Goal: Task Accomplishment & Management: Complete application form

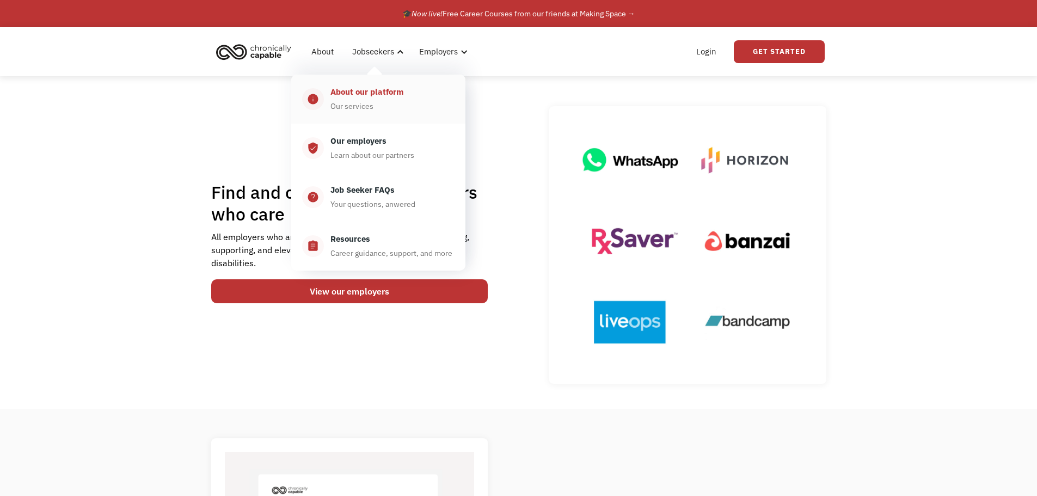
click at [373, 91] on div "About our platform" at bounding box center [366, 91] width 73 height 13
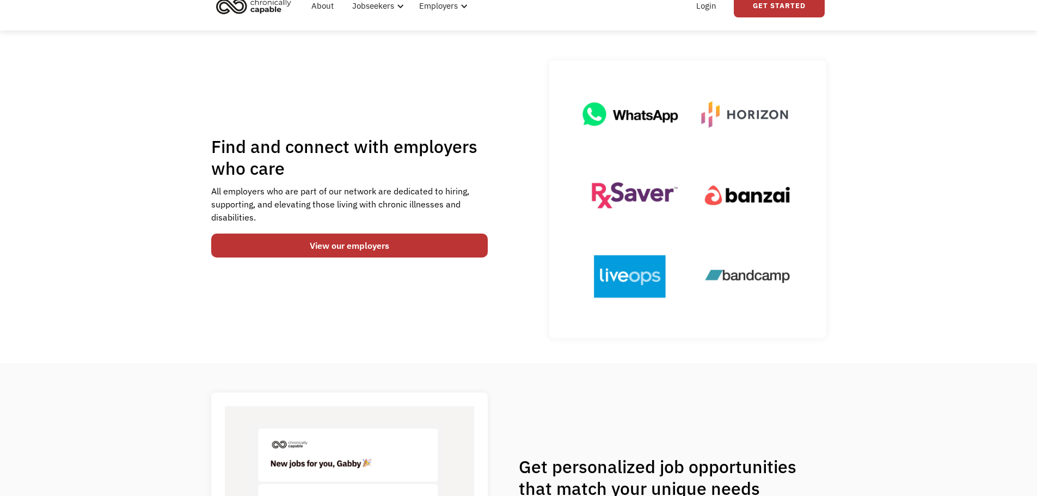
scroll to position [163, 0]
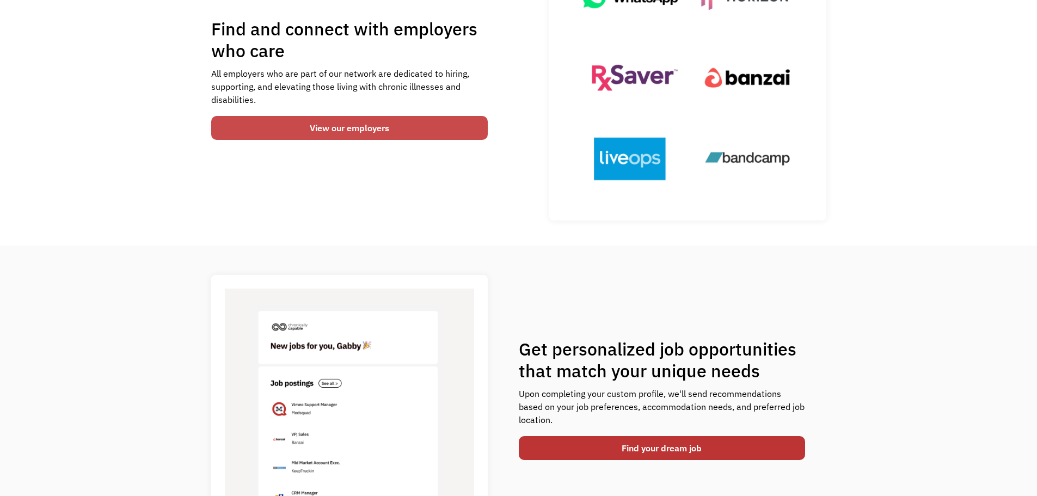
click at [347, 121] on link "View our employers" at bounding box center [349, 128] width 277 height 24
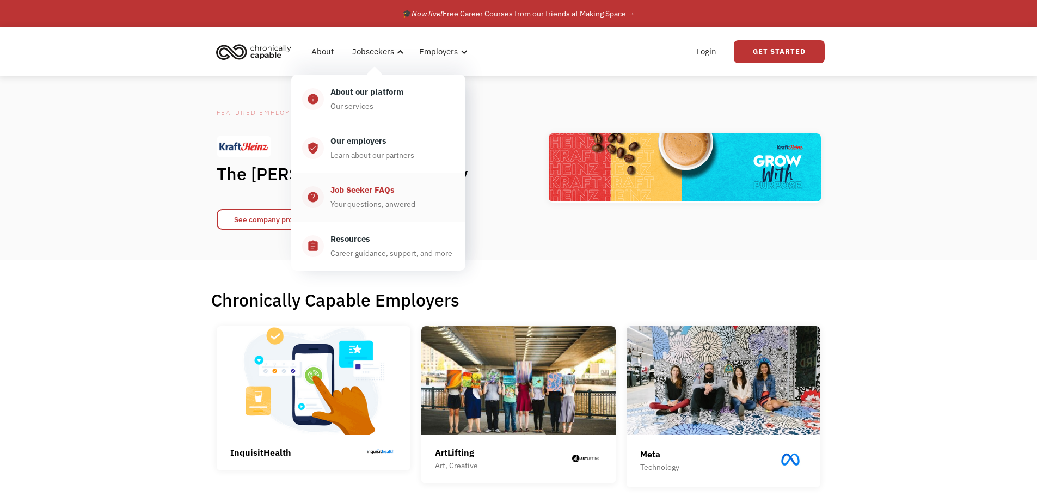
click at [365, 187] on div "Job Seeker FAQs" at bounding box center [362, 189] width 64 height 13
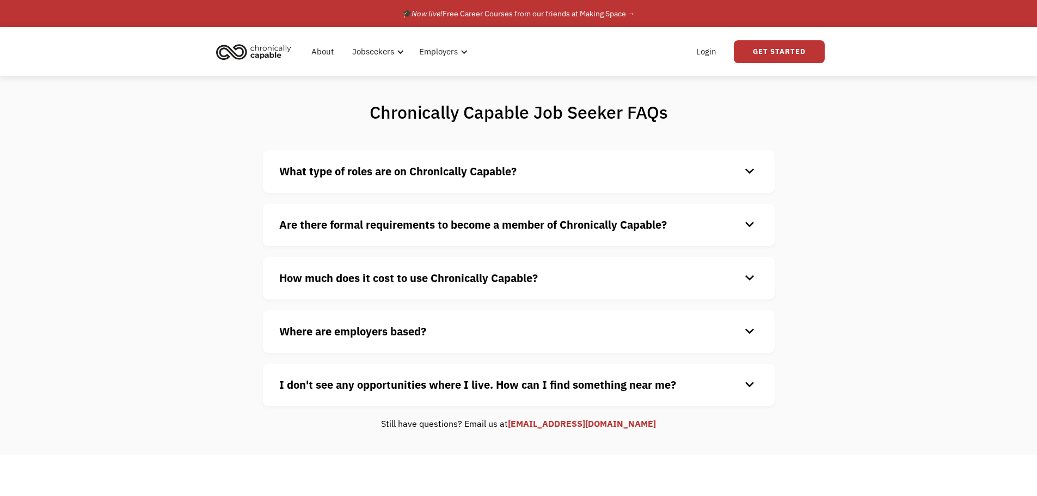
click at [748, 169] on div "keyboard_arrow_down" at bounding box center [749, 171] width 17 height 16
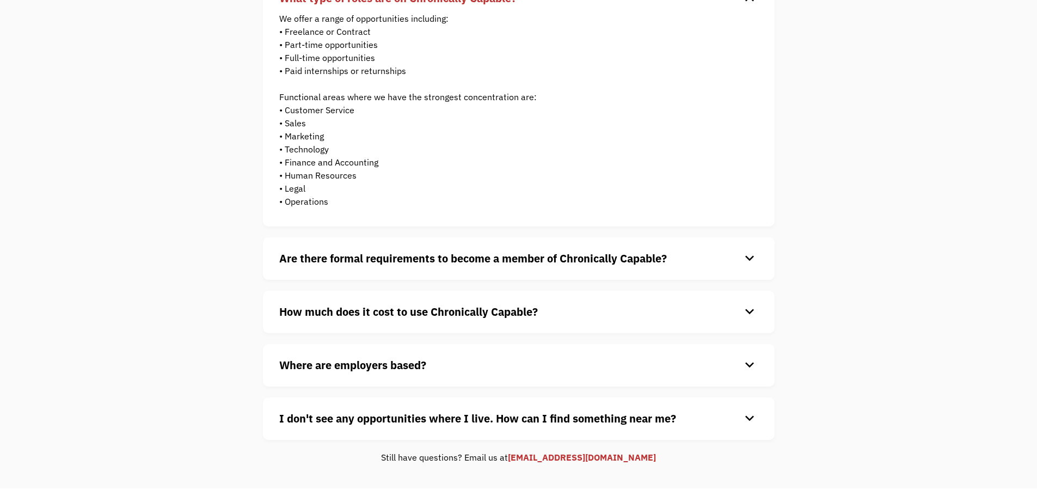
scroll to position [218, 0]
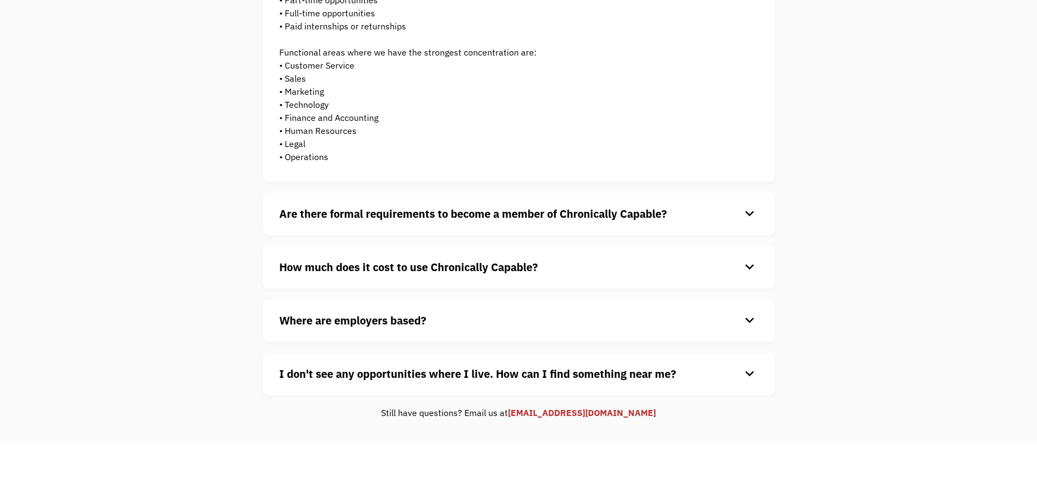
click at [749, 268] on div "keyboard_arrow_down" at bounding box center [749, 267] width 17 height 16
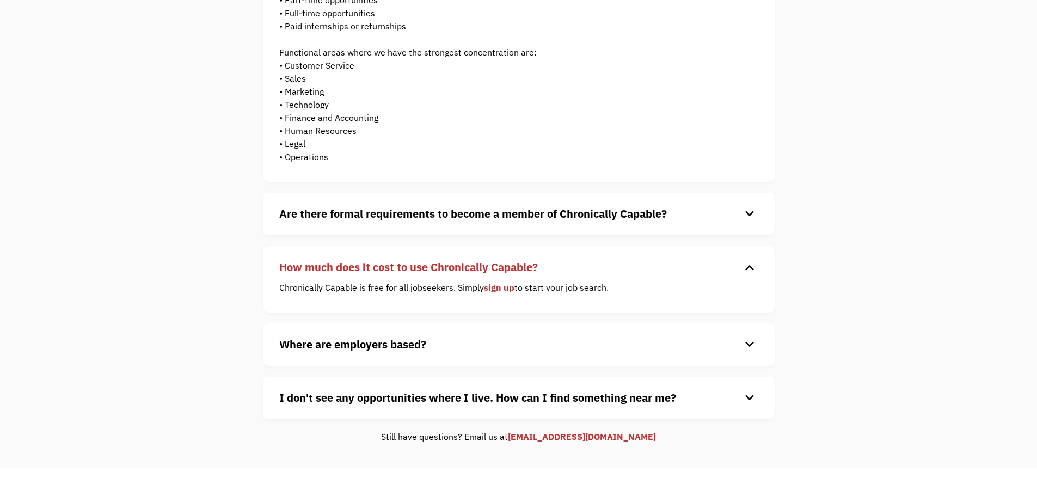
click at [749, 211] on div "keyboard_arrow_down" at bounding box center [749, 214] width 17 height 16
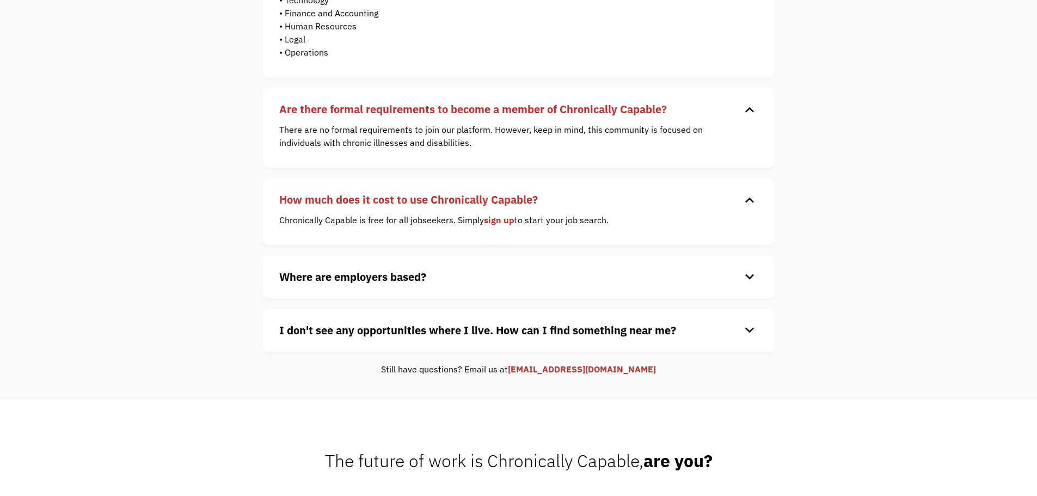
scroll to position [327, 0]
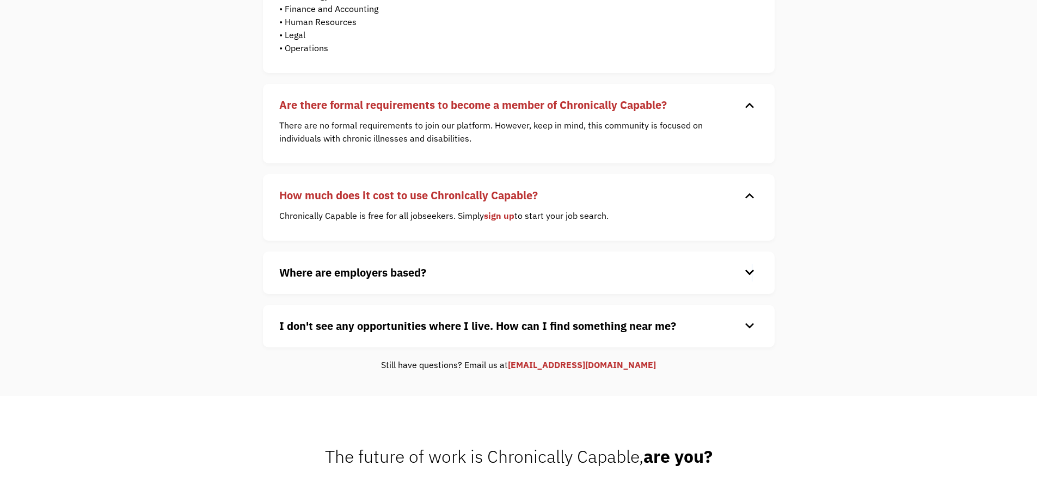
click at [751, 268] on div "keyboard_arrow_down" at bounding box center [749, 273] width 17 height 16
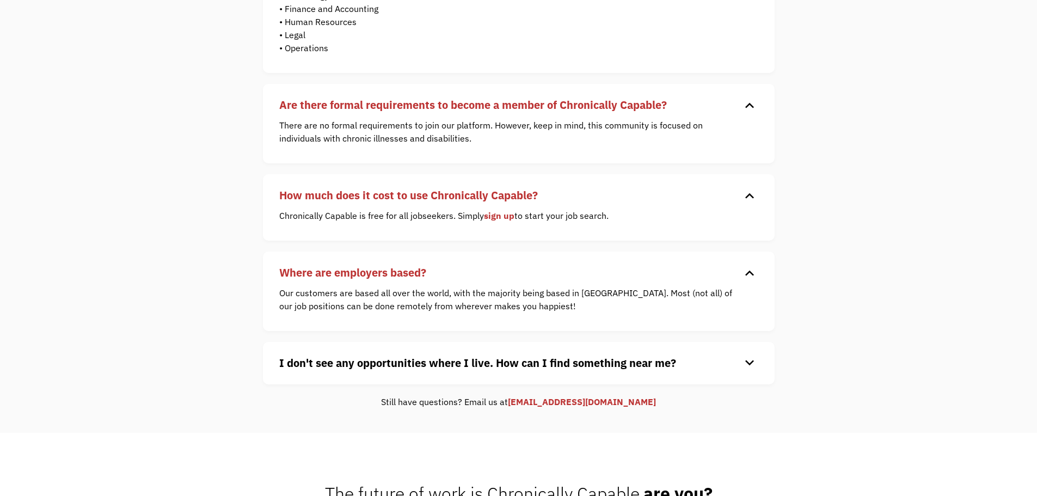
click at [751, 361] on div "keyboard_arrow_down" at bounding box center [749, 363] width 17 height 16
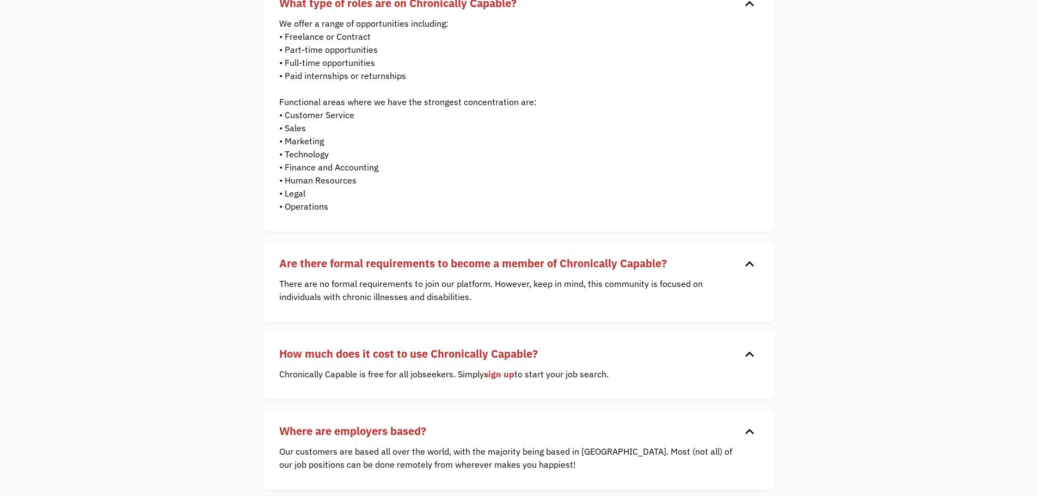
scroll to position [0, 0]
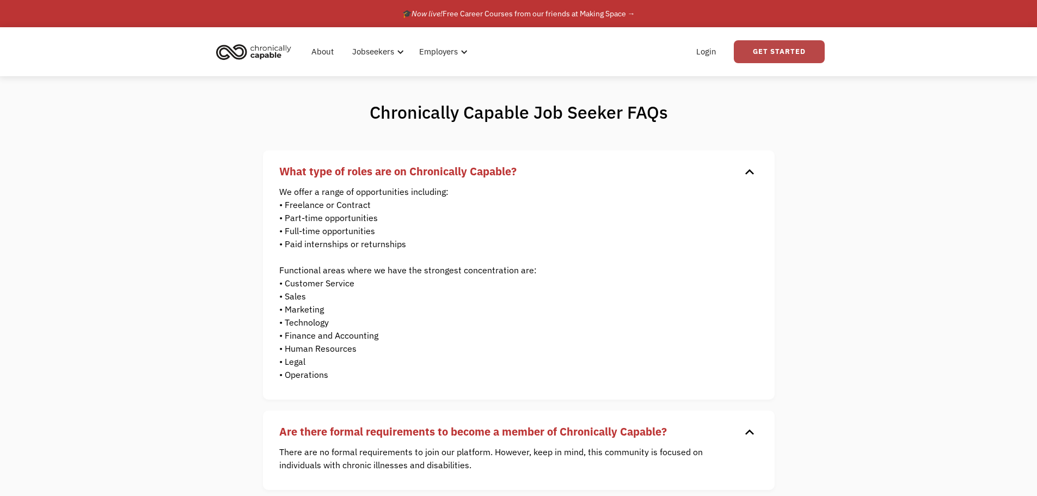
click at [772, 47] on link "Get Started" at bounding box center [779, 51] width 91 height 23
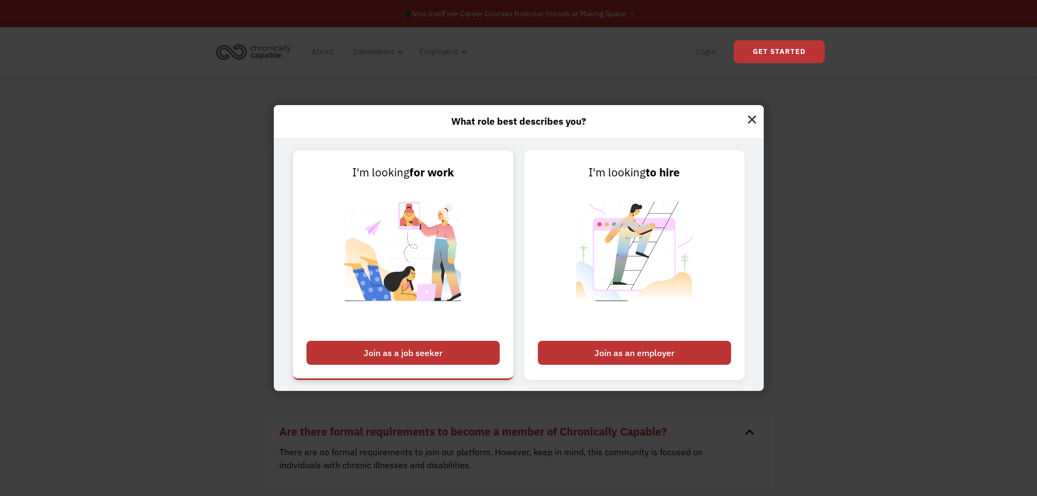
click at [422, 347] on div "Join as a job seeker" at bounding box center [402, 353] width 193 height 24
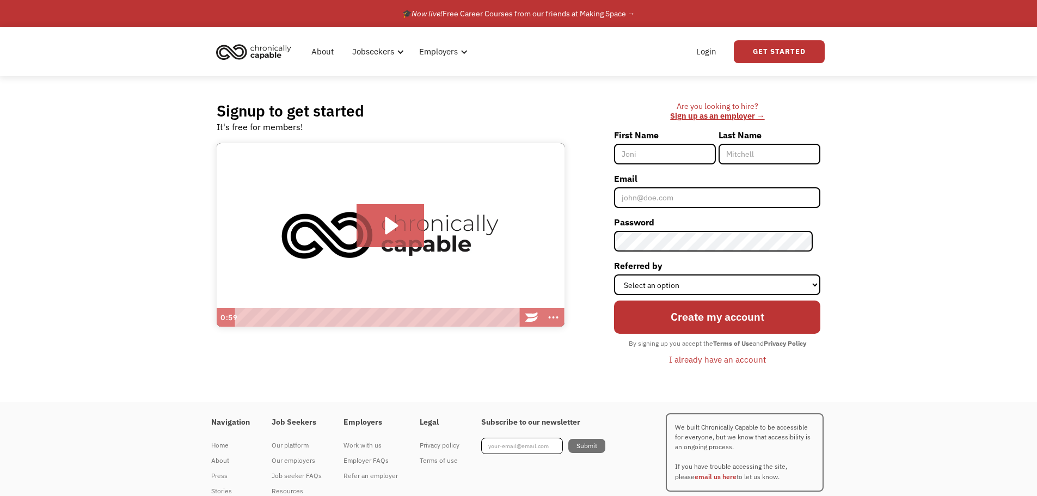
click at [648, 151] on input "First Name" at bounding box center [665, 154] width 102 height 21
type input "Justin"
type input "Essaff"
click at [683, 201] on input "Email" at bounding box center [717, 197] width 206 height 21
type input "[EMAIL_ADDRESS][DOMAIN_NAME]"
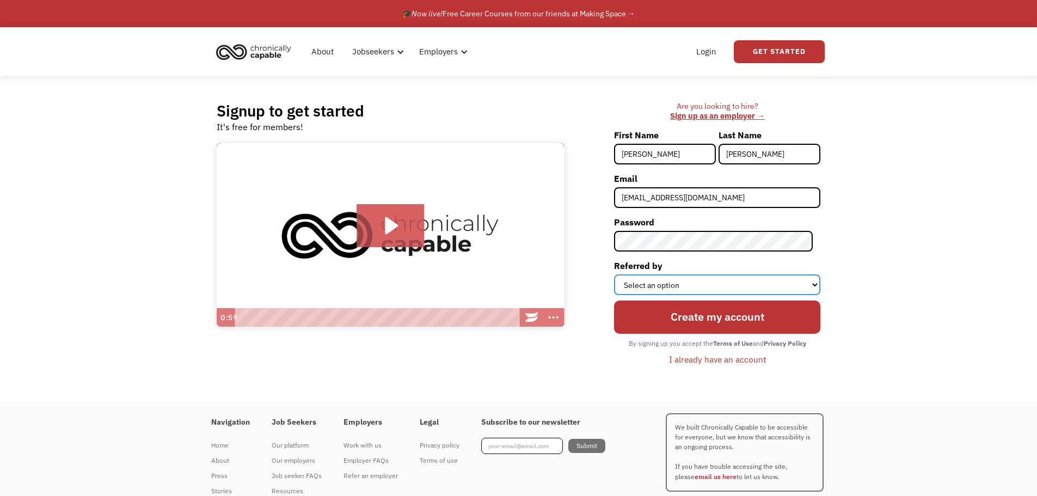
click at [717, 286] on select "Select an option Instagram Facebook Twitter Search Engine News Article Word of …" at bounding box center [717, 284] width 206 height 21
select select "Search Engine"
click at [622, 274] on select "Select an option Instagram Facebook Twitter Search Engine News Article Word of …" at bounding box center [717, 284] width 206 height 21
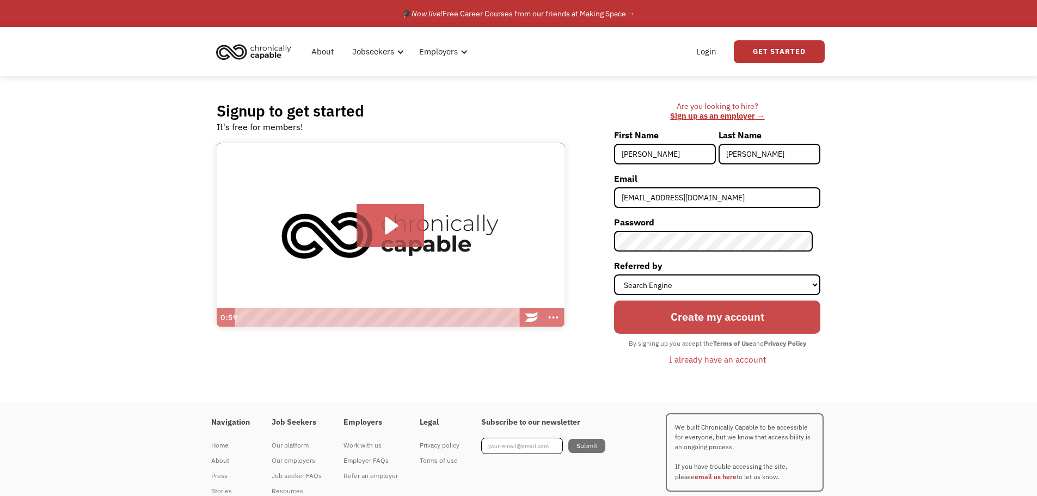
click at [726, 316] on input "Create my account" at bounding box center [717, 316] width 206 height 33
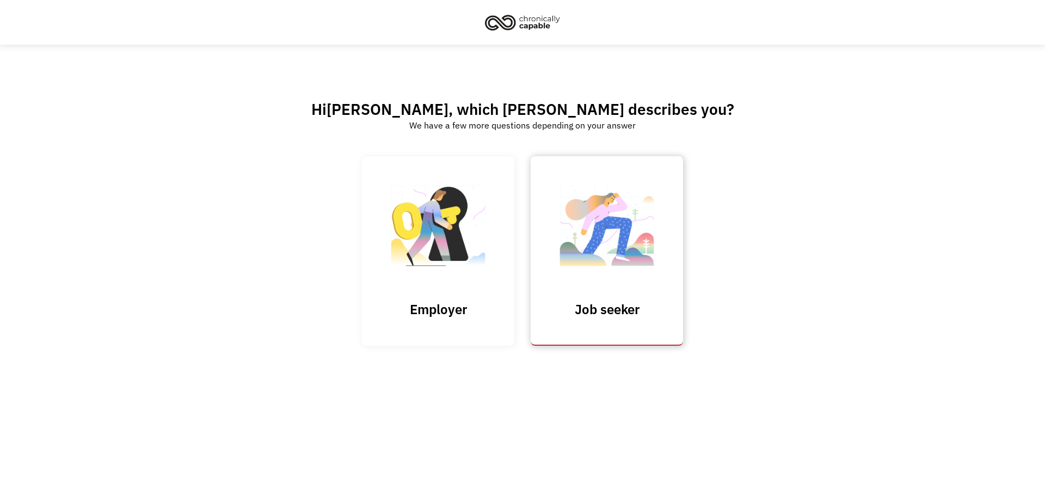
click at [612, 317] on h3 "Job seeker" at bounding box center [607, 309] width 109 height 16
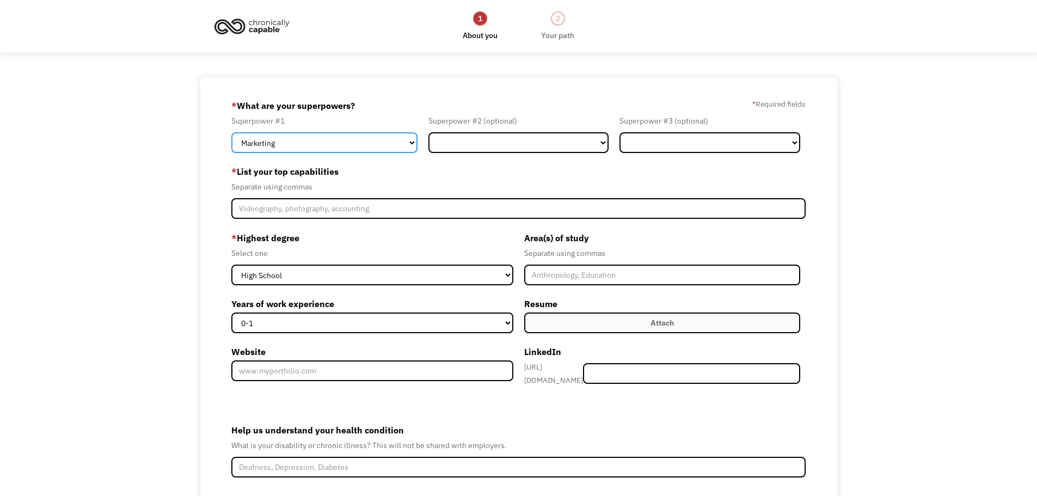
click at [410, 142] on select "Marketing Human Resources Finance Technology Operations Sales Industrial & Manu…" at bounding box center [324, 142] width 186 height 21
select select "Customer Service"
click at [231, 132] on select "Marketing Human Resources Finance Technology Operations Sales Industrial & Manu…" at bounding box center [324, 142] width 186 height 21
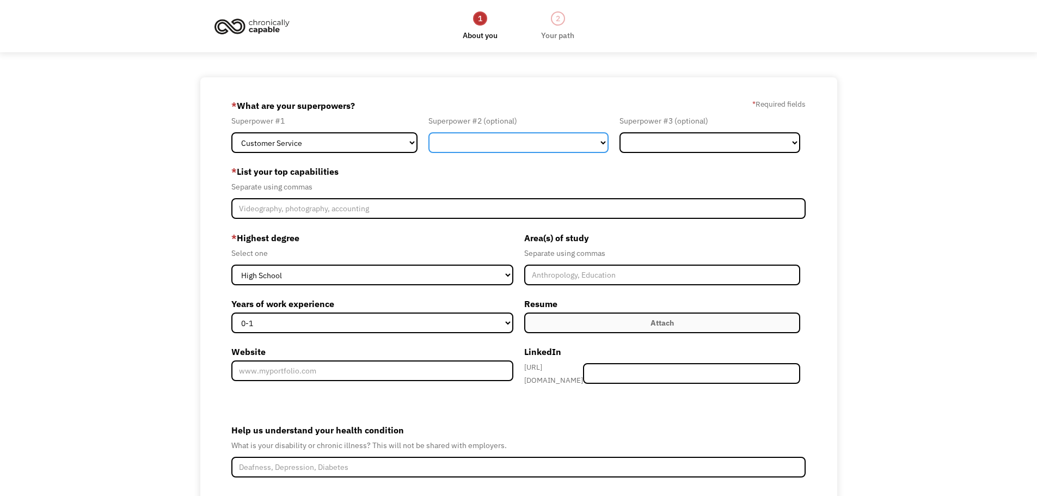
click at [600, 141] on select "Marketing Human Resources Finance Technology Operations Sales Industrial & Manu…" at bounding box center [518, 142] width 181 height 21
click at [428, 132] on select "Marketing Human Resources Finance Technology Operations Sales Industrial & Manu…" at bounding box center [518, 142] width 181 height 21
click at [602, 139] on select "Marketing Human Resources Finance Technology Operations Sales Industrial & Manu…" at bounding box center [518, 142] width 181 height 21
click at [428, 132] on select "Marketing Human Resources Finance Technology Operations Sales Industrial & Manu…" at bounding box center [518, 142] width 181 height 21
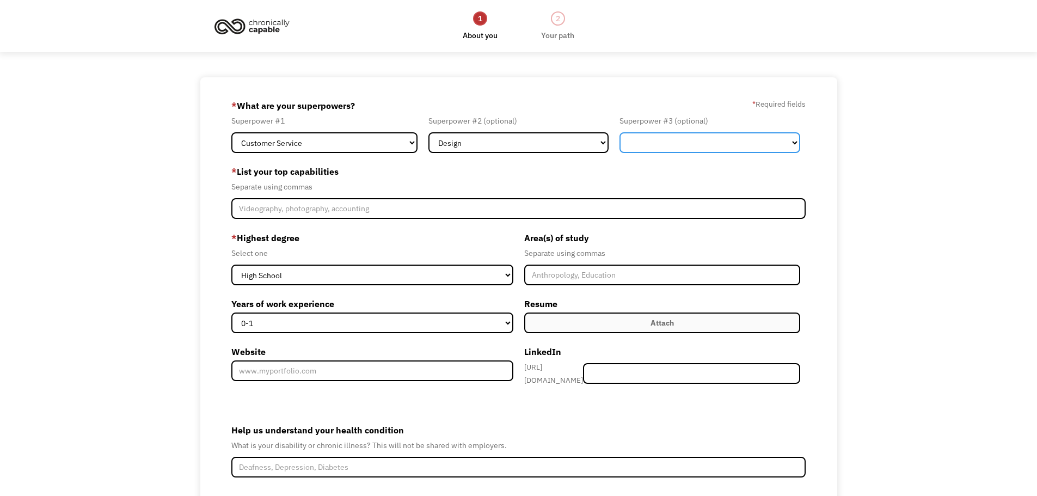
click at [791, 139] on select "Marketing Human Resources Finance Technology Operations Sales Industrial & Manu…" at bounding box center [710, 142] width 181 height 21
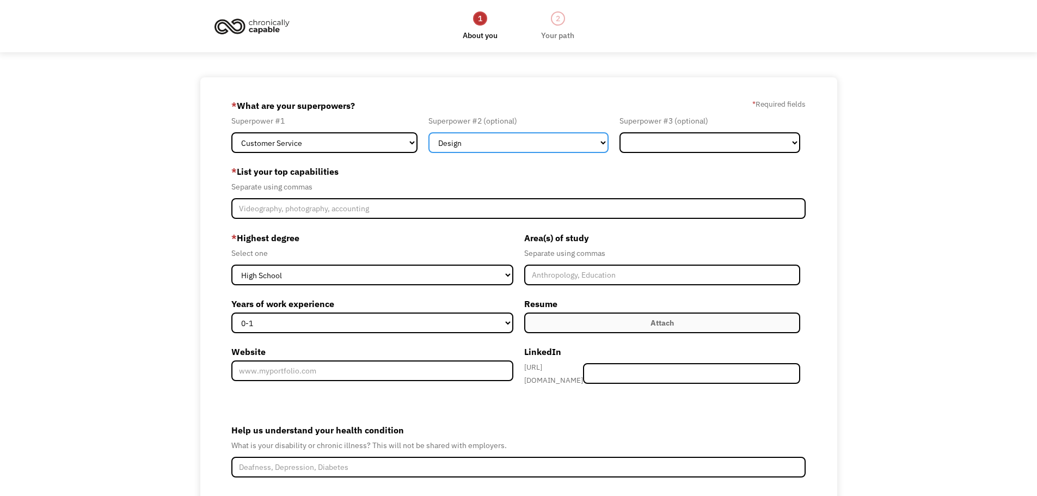
click at [605, 142] on select "Marketing Human Resources Finance Technology Operations Sales Industrial & Manu…" at bounding box center [518, 142] width 181 height 21
select select "Communications & Public Relations"
click at [428, 132] on select "Marketing Human Resources Finance Technology Operations Sales Industrial & Manu…" at bounding box center [518, 142] width 181 height 21
click at [604, 139] on select "Marketing Human Resources Finance Technology Operations Sales Industrial & Manu…" at bounding box center [518, 142] width 181 height 21
click at [428, 132] on select "Marketing Human Resources Finance Technology Operations Sales Industrial & Manu…" at bounding box center [518, 142] width 181 height 21
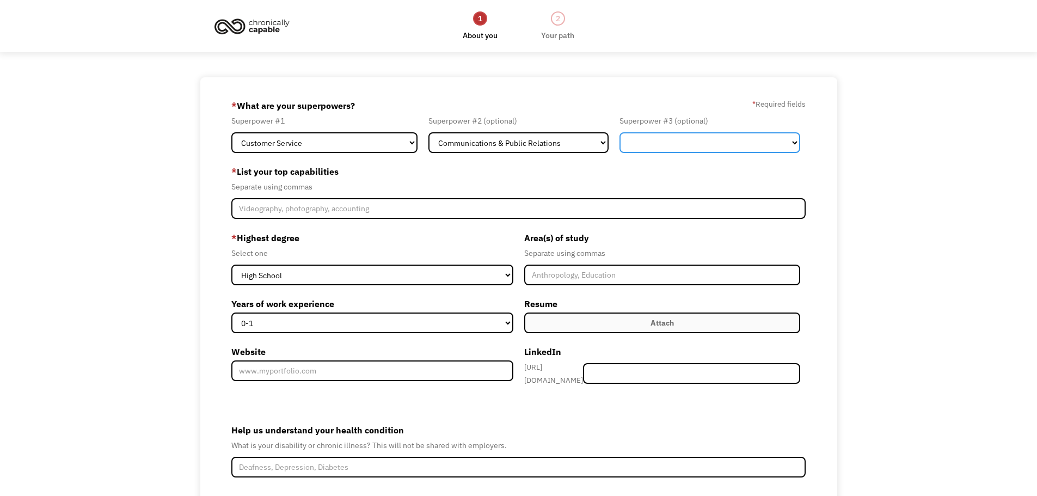
click at [795, 139] on select "Marketing Human Resources Finance Technology Operations Sales Industrial & Manu…" at bounding box center [710, 142] width 181 height 21
select select "Design"
click at [620, 132] on select "Marketing Human Resources Finance Technology Operations Sales Industrial & Manu…" at bounding box center [710, 142] width 181 height 21
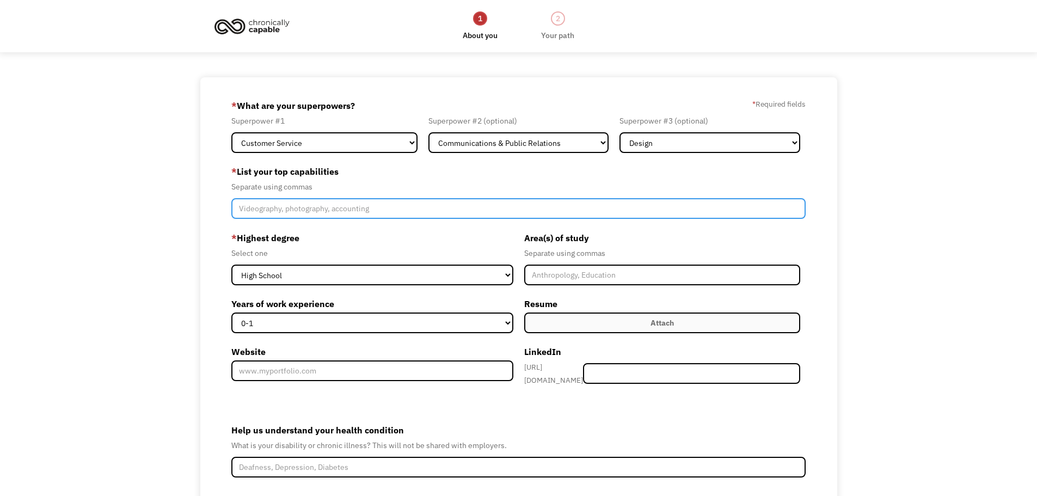
click at [304, 203] on input "Member-Create-Step1" at bounding box center [518, 208] width 575 height 21
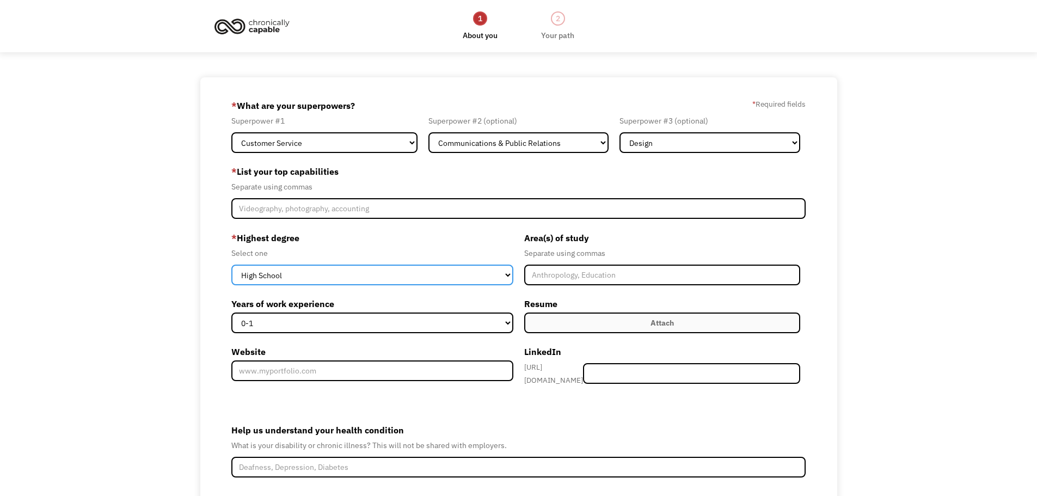
click at [508, 273] on select "High School Associates Bachelors Master's PhD" at bounding box center [372, 275] width 282 height 21
select select "bachelors"
click at [231, 265] on select "High School Associates Bachelors Master's PhD" at bounding box center [372, 275] width 282 height 21
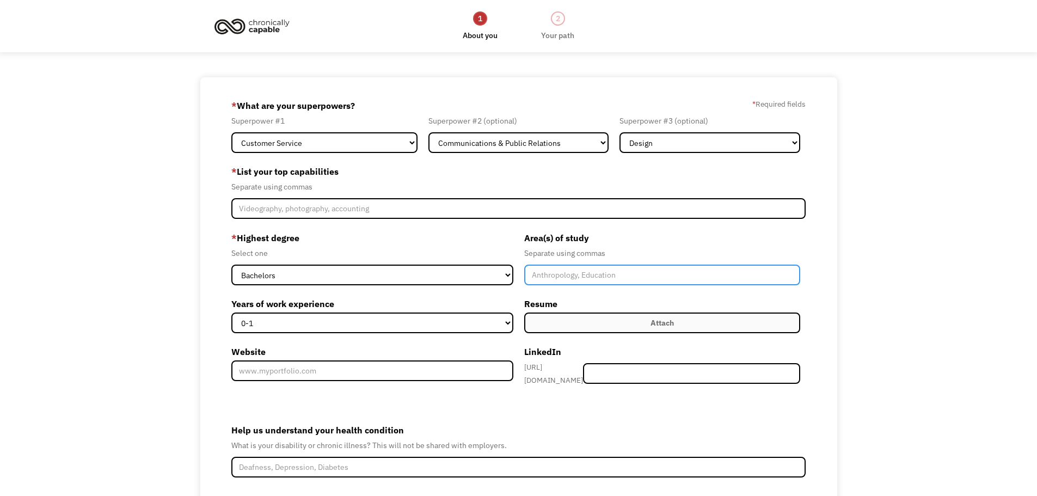
click at [581, 274] on input "Member-Create-Step1" at bounding box center [662, 275] width 277 height 21
type input "Communications/Management"
click at [442, 285] on div "* Highest degree Select one High School Associates Bachelors Master's PhD Years…" at bounding box center [374, 310] width 287 height 162
click at [318, 346] on label "Website" at bounding box center [372, 351] width 282 height 17
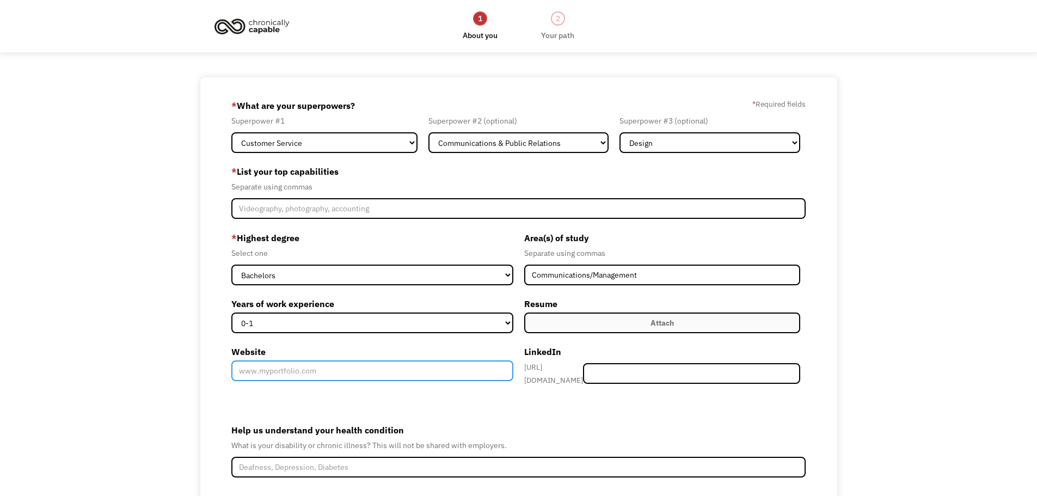
click at [318, 360] on input "Website" at bounding box center [372, 370] width 282 height 21
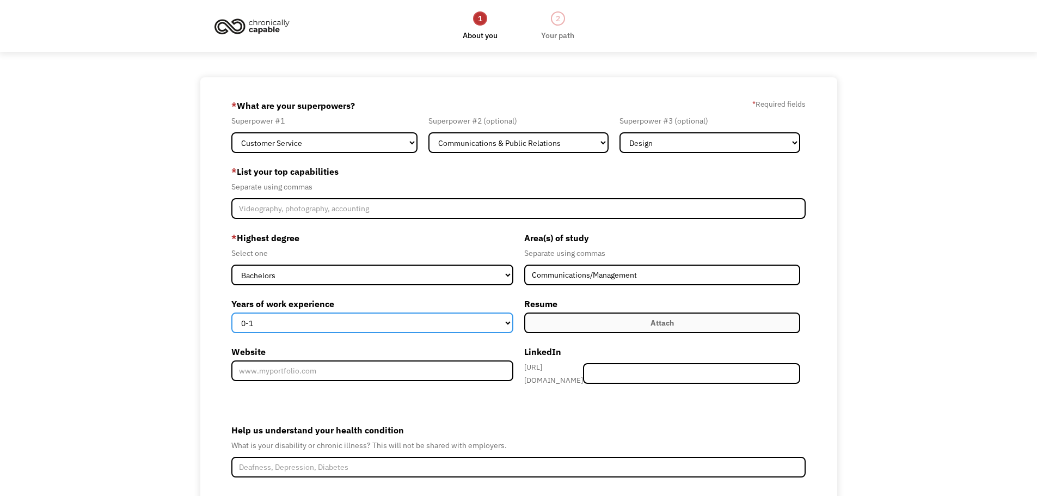
click at [283, 324] on select "0-1 2-4 5-10 11-15 15+" at bounding box center [372, 322] width 282 height 21
select select "15+"
click at [231, 312] on select "0-1 2-4 5-10 11-15 15+" at bounding box center [372, 322] width 282 height 21
click at [659, 322] on div "Attach" at bounding box center [662, 322] width 23 height 13
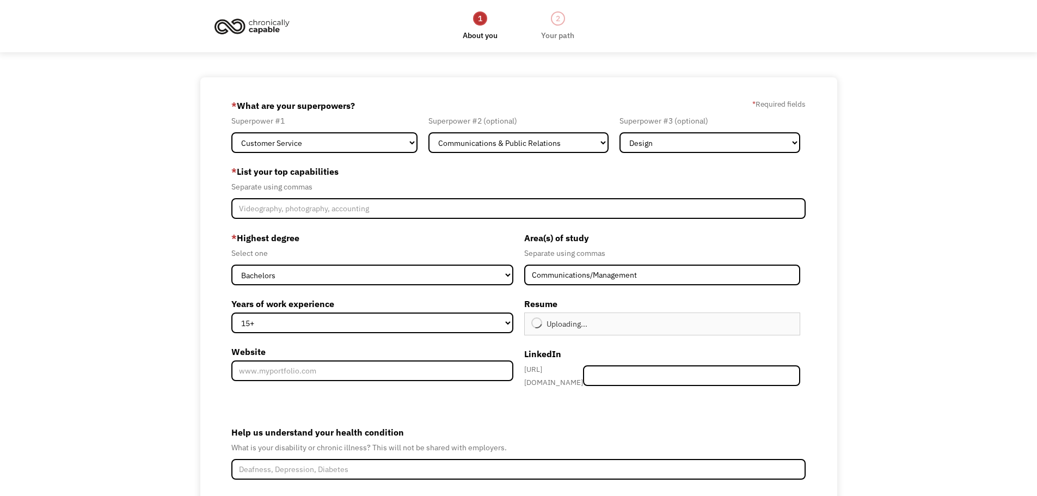
type input "Continue"
click at [292, 370] on input "Website" at bounding box center [372, 370] width 282 height 21
click at [384, 404] on form "68c88feabc4727a65b28d3b3 justinessaff@gmail.com Justin Essaff Search Engine * W…" at bounding box center [518, 331] width 575 height 468
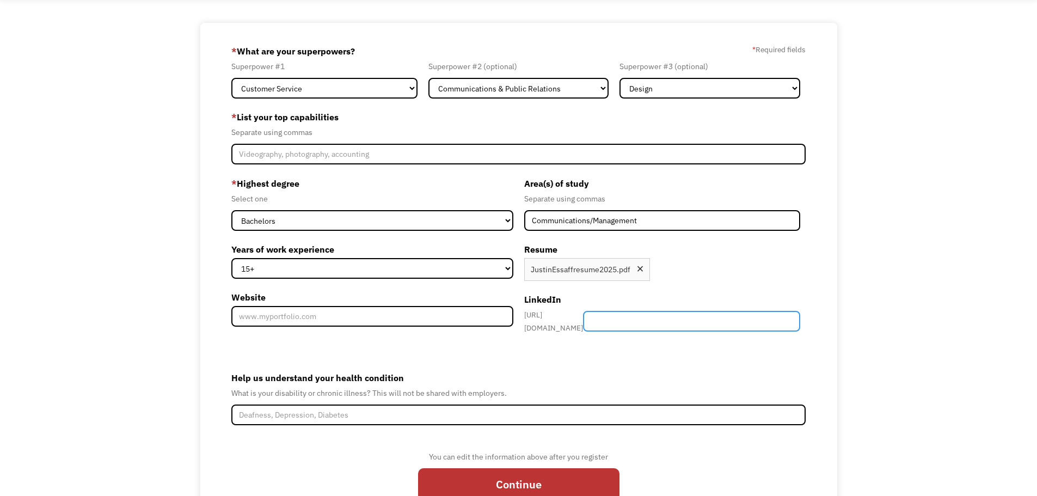
click at [645, 319] on input "Member-Create-Step1" at bounding box center [691, 321] width 217 height 21
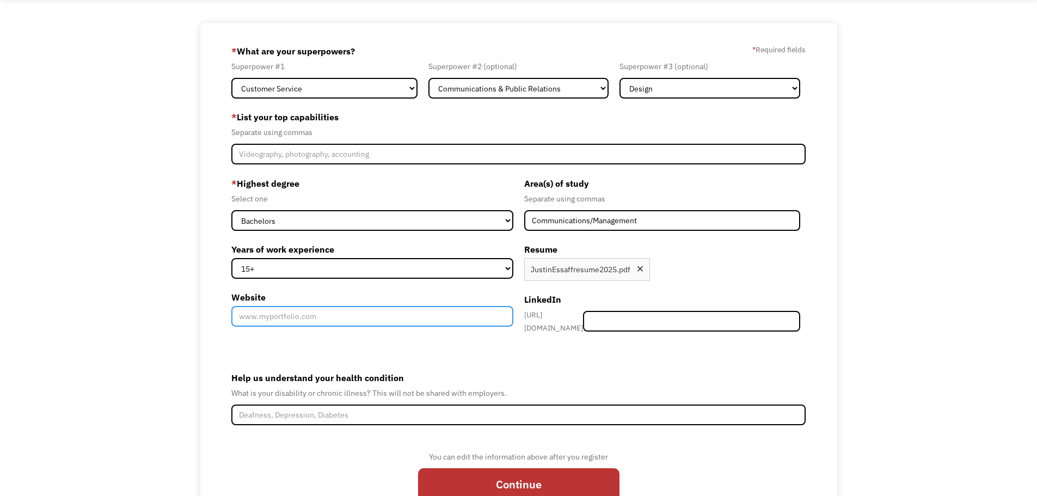
click at [358, 320] on input "Website" at bounding box center [372, 316] width 282 height 21
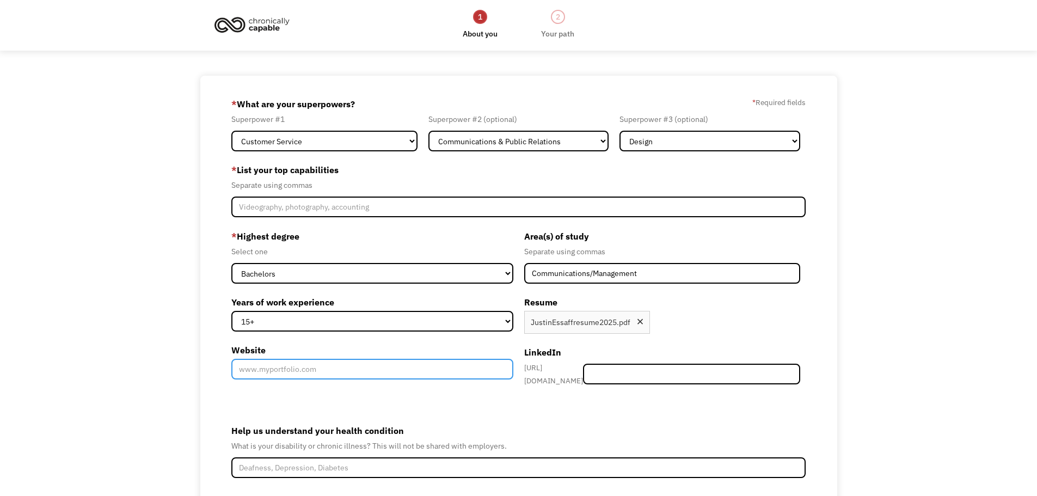
scroll to position [0, 0]
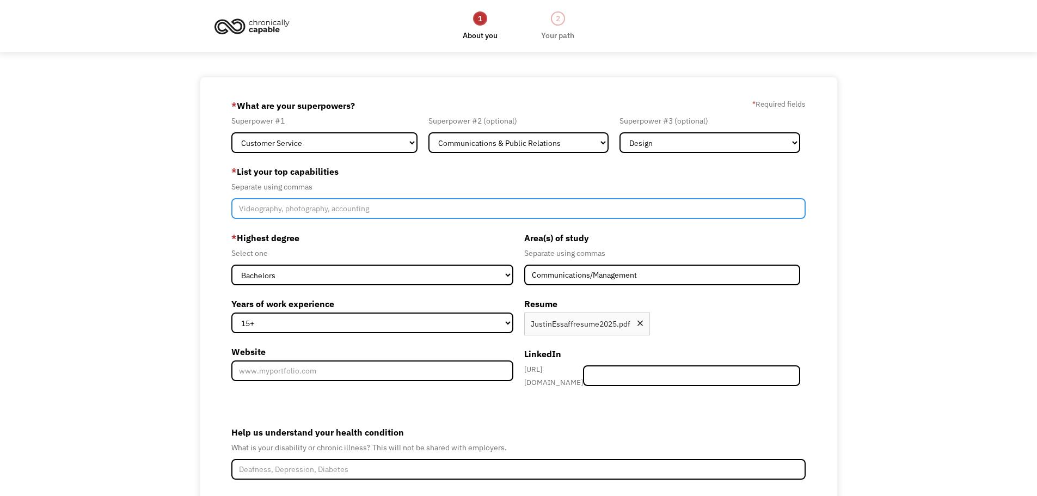
click at [271, 207] on input "Member-Create-Step1" at bounding box center [518, 208] width 575 height 21
click at [270, 207] on input "writing, graphic art, Sales, Support," at bounding box center [518, 208] width 575 height 21
click at [244, 210] on input "writing, Graphic art, Sales, Support," at bounding box center [518, 208] width 575 height 21
click at [237, 208] on input "Writing, Graphic art, Sales, Support," at bounding box center [518, 208] width 575 height 21
click at [363, 209] on input "Writing, Graphic art, Sales, Support," at bounding box center [518, 208] width 575 height 21
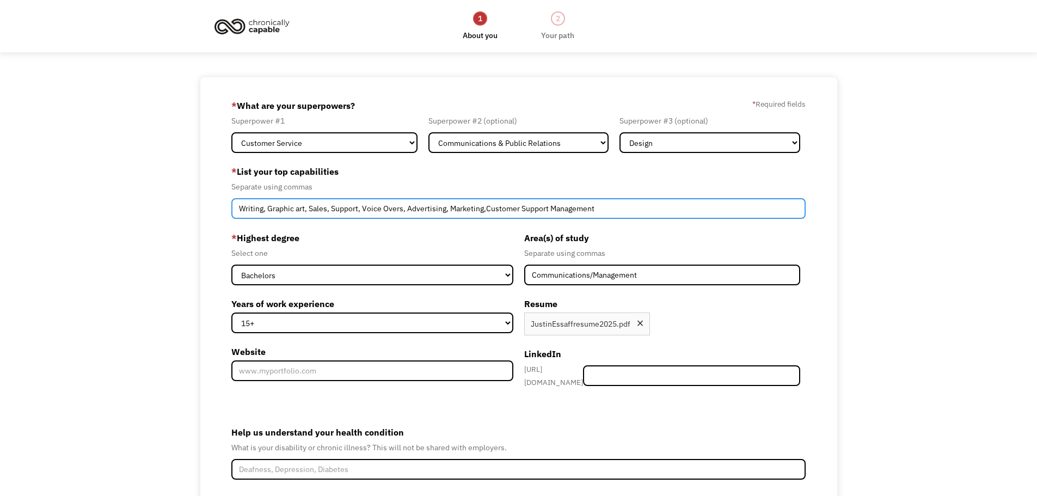
click at [486, 210] on input "Writing, Graphic art, Sales, Support, Voice Overs, Advertising, Marketing,Custo…" at bounding box center [518, 208] width 575 height 21
click at [549, 208] on input "Writing, Graphic art, Sales, Support, Voice Overs, Advertising, Marketing, Cust…" at bounding box center [518, 208] width 575 height 21
click at [599, 210] on input "Writing, Graphic art, Sales, Support, Voice Overs, Advertising, Marketing, Cust…" at bounding box center [518, 208] width 575 height 21
click at [299, 211] on input "Writing, Graphic art, Sales, Support, Voice Overs, Advertising, Marketing, Cust…" at bounding box center [518, 208] width 575 height 21
click at [334, 209] on input "Writing, Graphic Art, Sales, Support, Voice Overs, Advertising, Marketing, Cust…" at bounding box center [518, 208] width 575 height 21
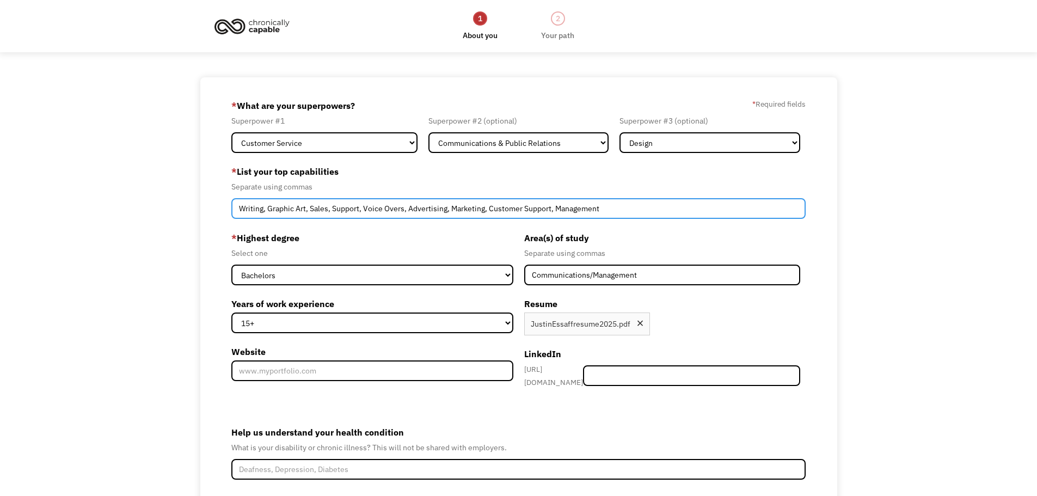
click at [358, 209] on input "Writing, Graphic Art, Sales, Support, Voice Overs, Advertising, Marketing, Cust…" at bounding box center [518, 208] width 575 height 21
click at [568, 212] on input "Writing, Graphic Art, Sales, Voice Overs, Advertising, Marketing, Customer Supp…" at bounding box center [518, 208] width 575 height 21
click at [263, 208] on input "Writing, Graphic Art, Sales, Voice Overs, Advertising, Marketing, Customer Supp…" at bounding box center [518, 208] width 575 height 21
click at [596, 211] on input "Writing, Graphic Art, Sales, Voice Overs, Advertising, Marketing, Customer Supp…" at bounding box center [518, 208] width 575 height 21
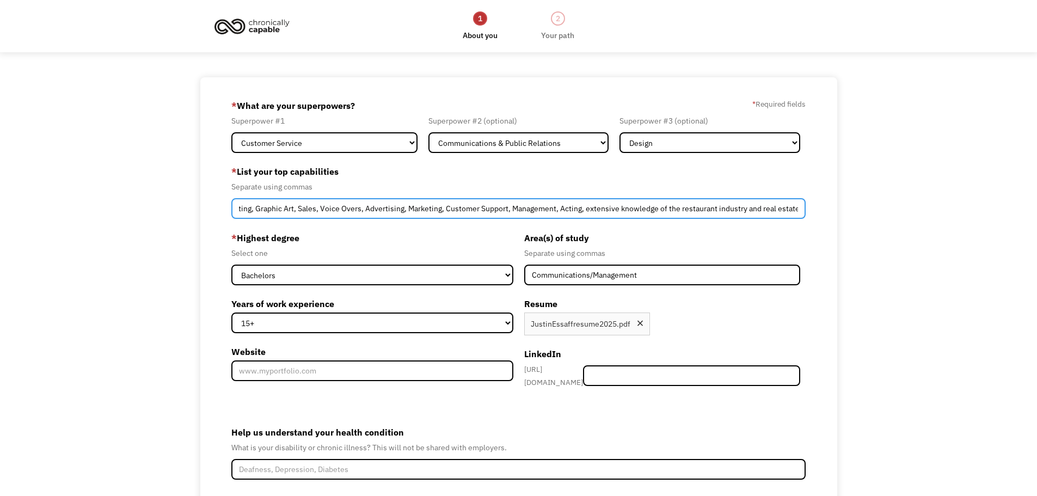
type input "Writing, Graphic Art, Sales, Voice Overs, Advertising, Marketing, Customer Supp…"
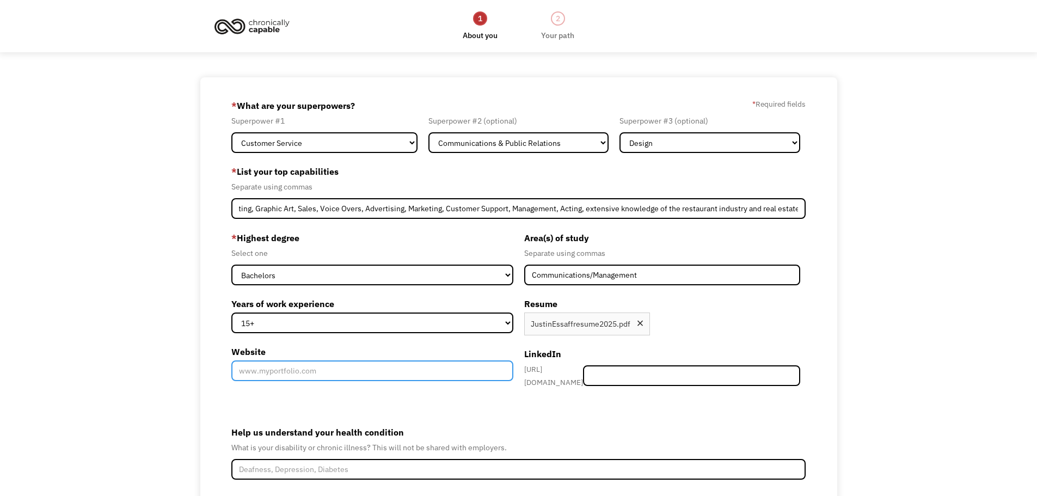
scroll to position [0, 0]
click at [359, 366] on input "Website" at bounding box center [372, 370] width 282 height 21
click at [242, 370] on input "JustinEssaff.HowardHanna.com" at bounding box center [372, 370] width 282 height 21
type input "[URL][DOMAIN_NAME]"
click at [401, 391] on div "* Highest degree Select one High School Associates Bachelors Master's PhD Years…" at bounding box center [518, 314] width 575 height 170
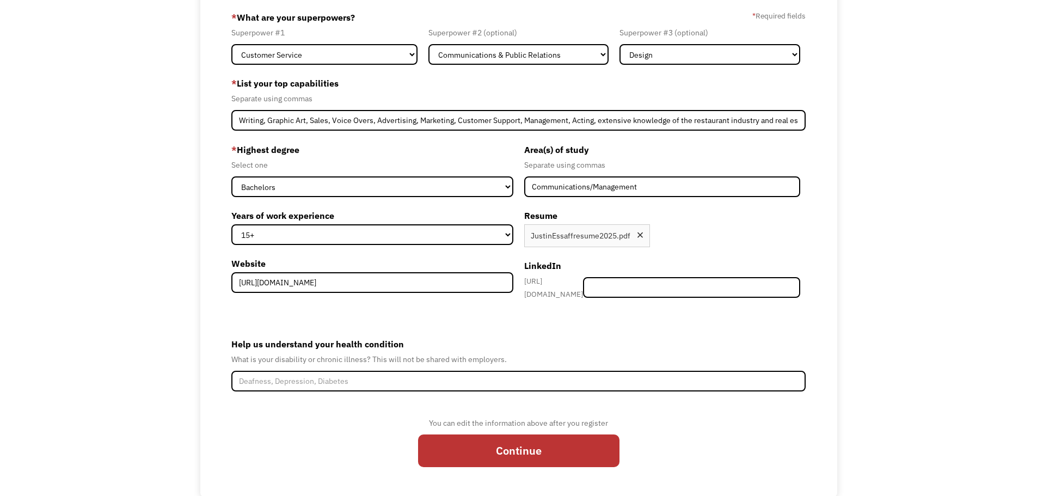
scroll to position [108, 0]
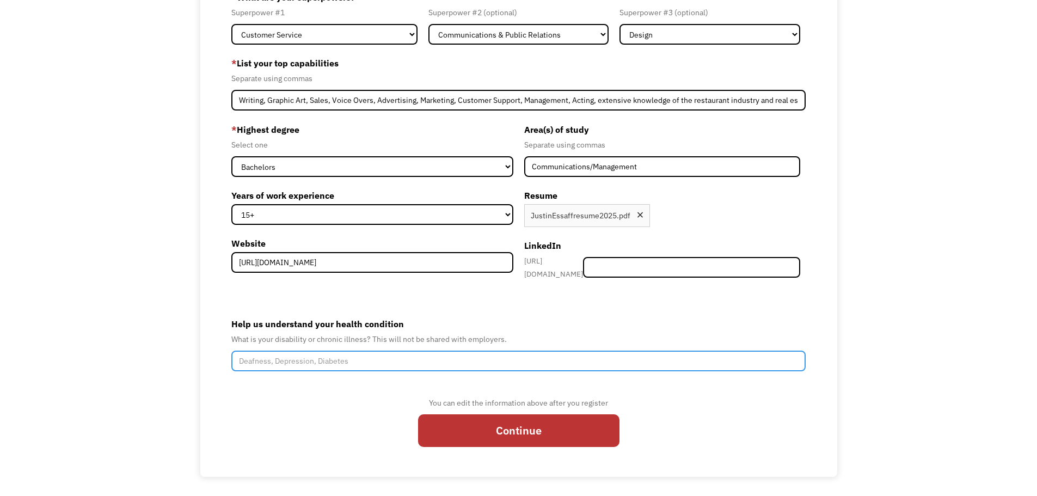
click at [288, 356] on input "Help us understand your health condition" at bounding box center [518, 361] width 575 height 21
type input "Psoriatic Arthritis, OCD, Anxiety"
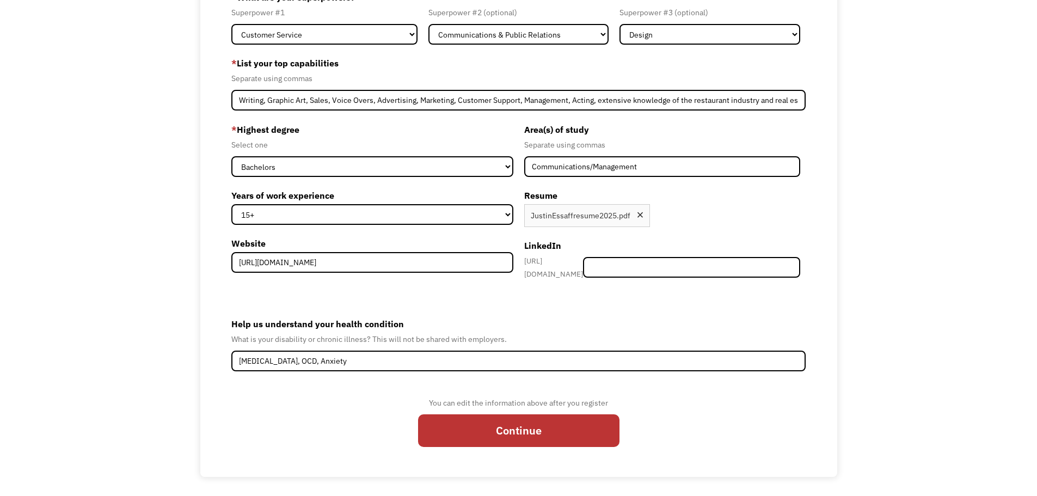
click at [417, 388] on form "68c88feabc4727a65b28d3b3 justinessaff@gmail.com Justin Essaff Search Engine * W…" at bounding box center [518, 223] width 575 height 468
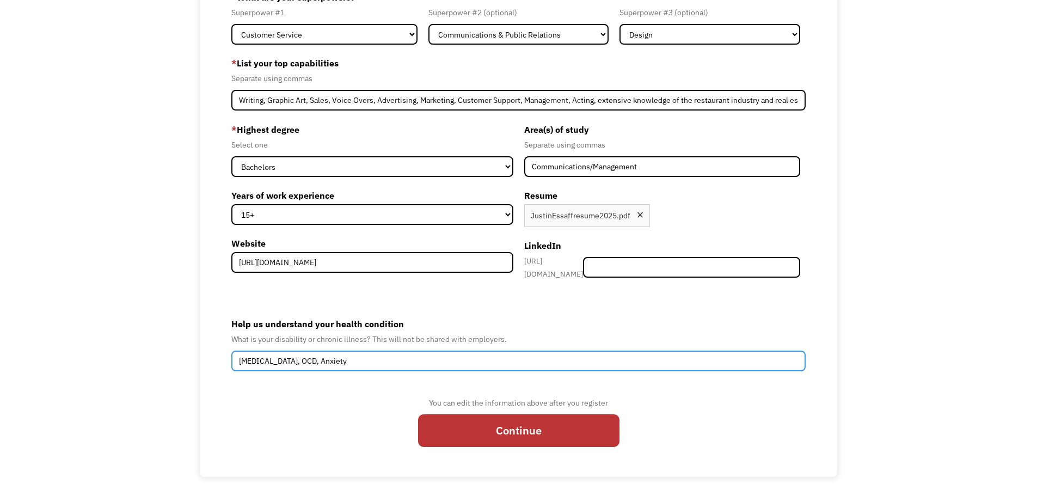
click at [349, 355] on input "Psoriatic Arthritis, OCD, Anxiety" at bounding box center [518, 361] width 575 height 21
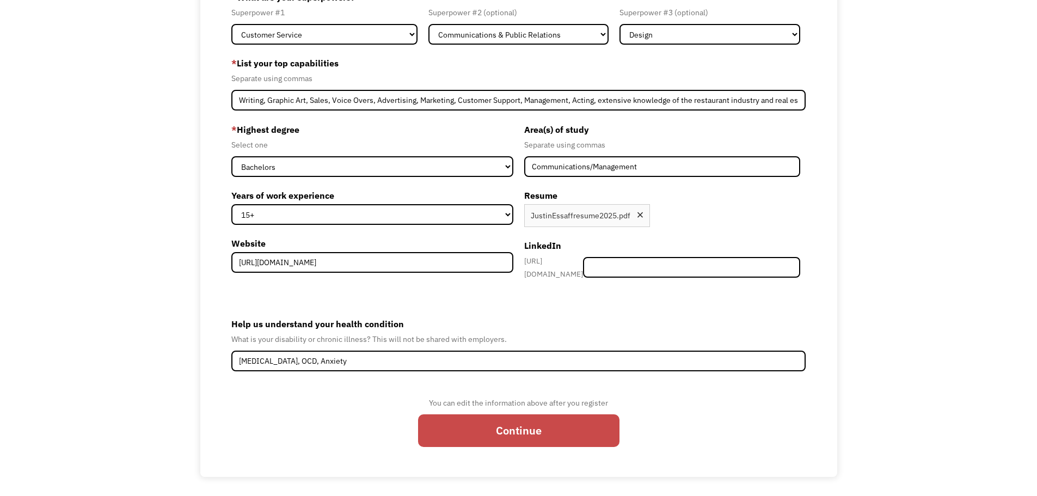
click at [519, 431] on input "Continue" at bounding box center [518, 430] width 201 height 33
type input "Please wait..."
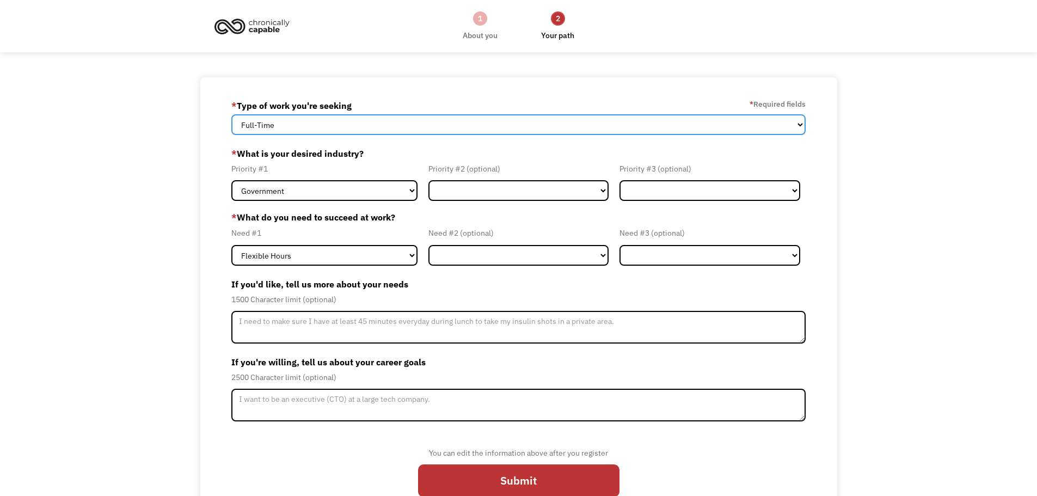
click at [796, 121] on select "Full-Time Part-Time Both Full-Time and Part-Time" at bounding box center [518, 124] width 575 height 21
select select "Both Full-Time and Part-Time"
click at [231, 114] on select "Full-Time Part-Time Both Full-Time and Part-Time" at bounding box center [518, 124] width 575 height 21
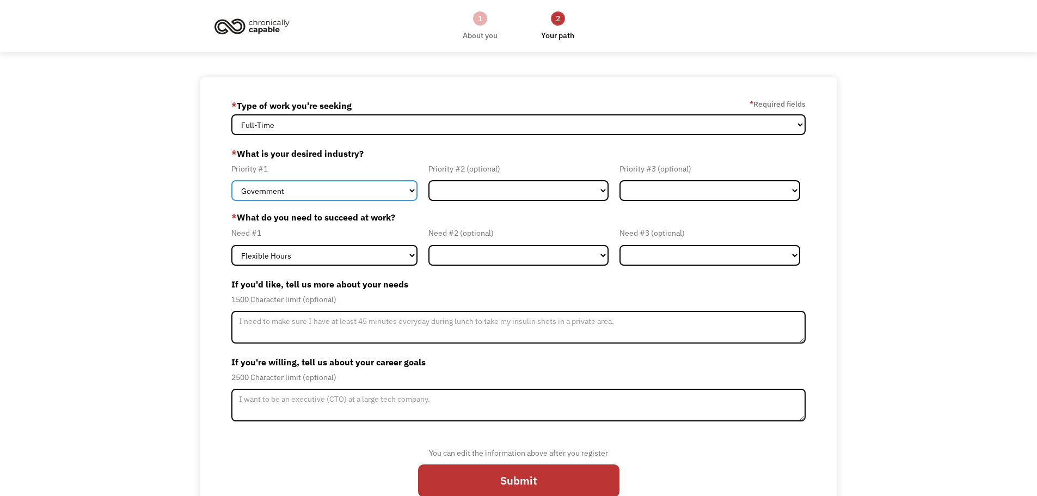
click at [410, 187] on select "Government Finance & Insurance Health & Social Care Tech & Engineering Creative…" at bounding box center [324, 190] width 186 height 21
select select "Creative & Design"
click at [231, 180] on select "Government Finance & Insurance Health & Social Care Tech & Engineering Creative…" at bounding box center [324, 190] width 186 height 21
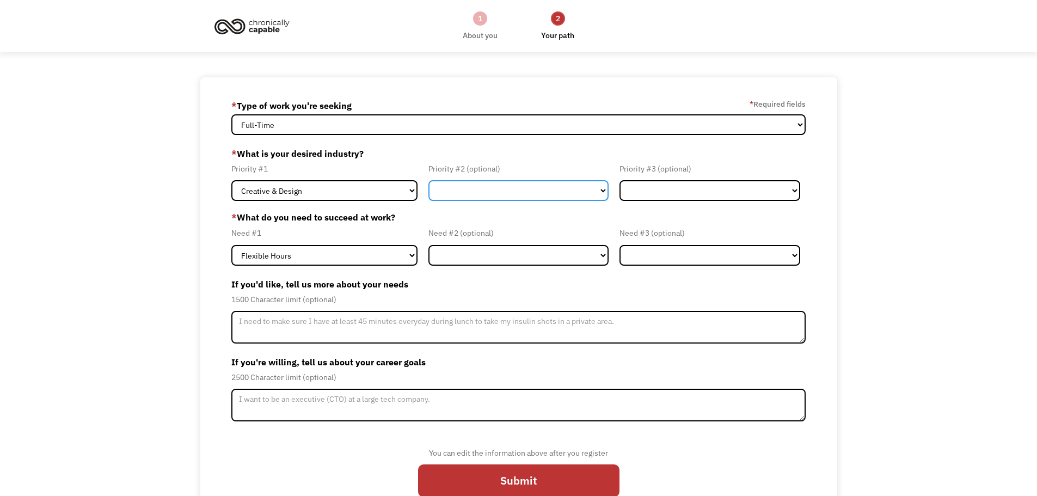
click at [602, 189] on select "Government Finance & Insurance Health & Social Care Tech & Engineering Creative…" at bounding box center [518, 190] width 181 height 21
select select "Health & Social Care"
click at [428, 180] on select "Government Finance & Insurance Health & Social Care Tech & Engineering Creative…" at bounding box center [518, 190] width 181 height 21
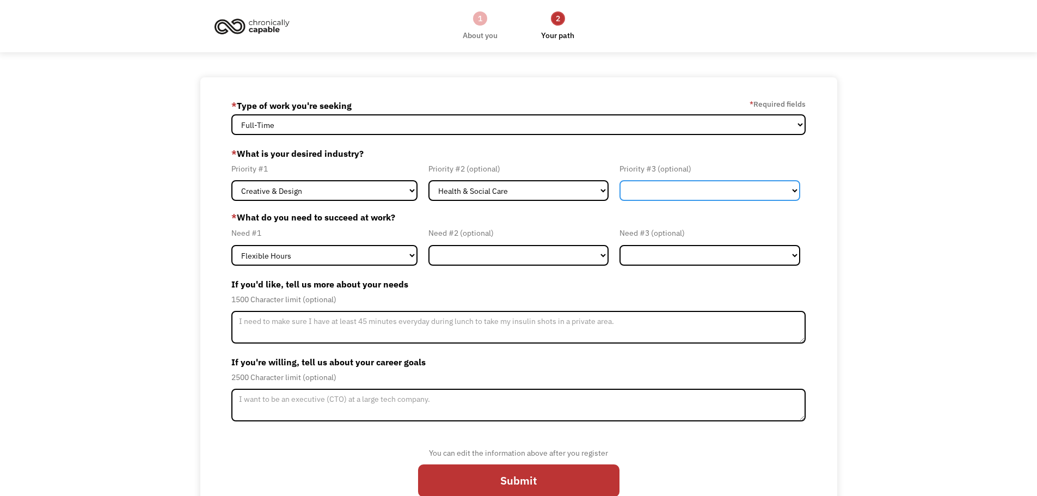
click at [790, 191] on select "Government Finance & Insurance Health & Social Care Tech & Engineering Creative…" at bounding box center [710, 190] width 181 height 21
select select "Administrative"
click at [620, 180] on select "Government Finance & Insurance Health & Social Care Tech & Engineering Creative…" at bounding box center [710, 190] width 181 height 21
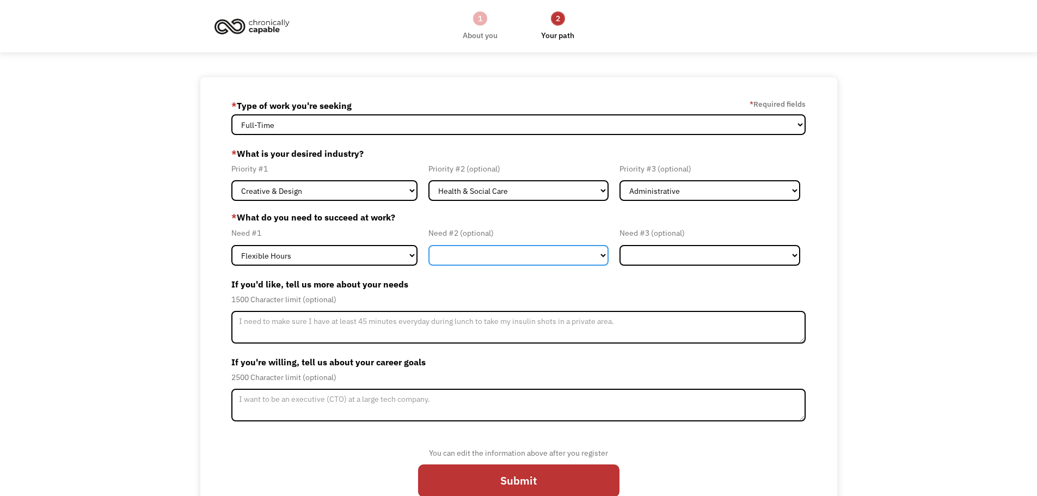
click at [601, 252] on select "Flexible Hours Remote Work Service Animal On-site Accommodations Visual Support…" at bounding box center [518, 255] width 181 height 21
select select "Remote Work"
click at [428, 245] on select "Flexible Hours Remote Work Service Animal On-site Accommodations Visual Support…" at bounding box center [518, 255] width 181 height 21
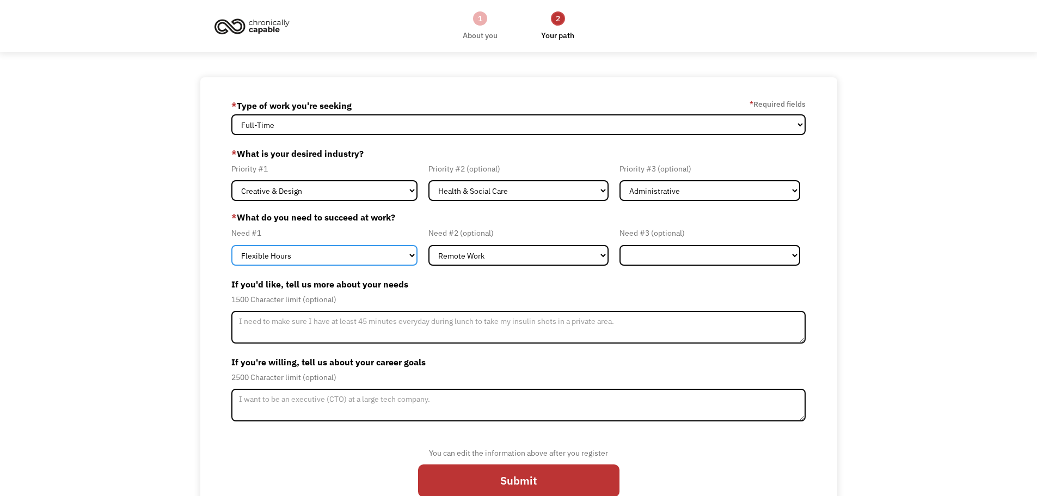
click at [410, 253] on select "Flexible Hours Remote Work Service Animal On-site Accommodations Visual Support…" at bounding box center [324, 255] width 186 height 21
select select "Remote Work"
click at [231, 245] on select "Flexible Hours Remote Work Service Animal On-site Accommodations Visual Support…" at bounding box center [324, 255] width 186 height 21
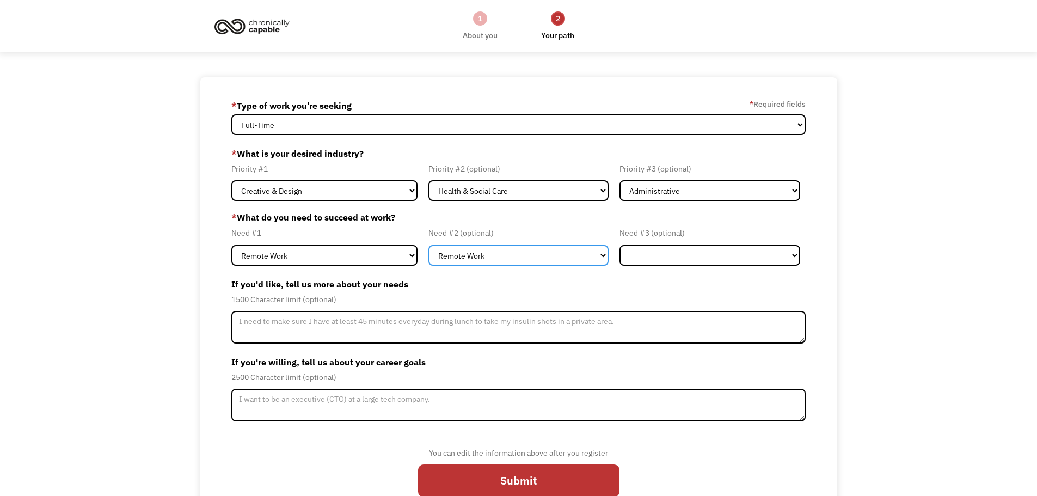
click at [602, 253] on select "Flexible Hours Remote Work Service Animal On-site Accommodations Visual Support…" at bounding box center [518, 255] width 181 height 21
select select "Flexible Hours"
click at [428, 245] on select "Flexible Hours Remote Work Service Animal On-site Accommodations Visual Support…" at bounding box center [518, 255] width 181 height 21
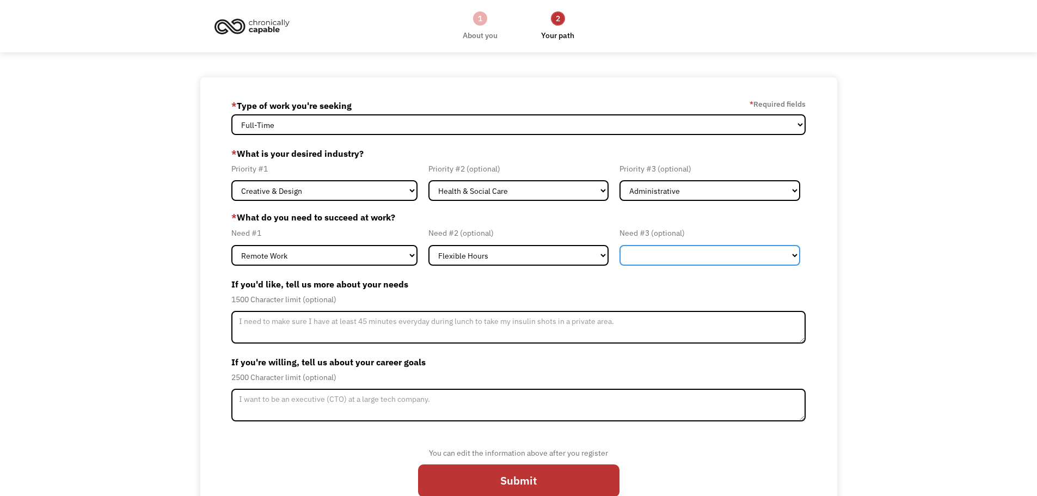
click at [791, 254] on select "Flexible Hours Remote Work Service Animal On-site Accommodations Visual Support…" at bounding box center [710, 255] width 181 height 21
click at [540, 276] on label "If you'd like, tell us more about your needs" at bounding box center [518, 283] width 575 height 17
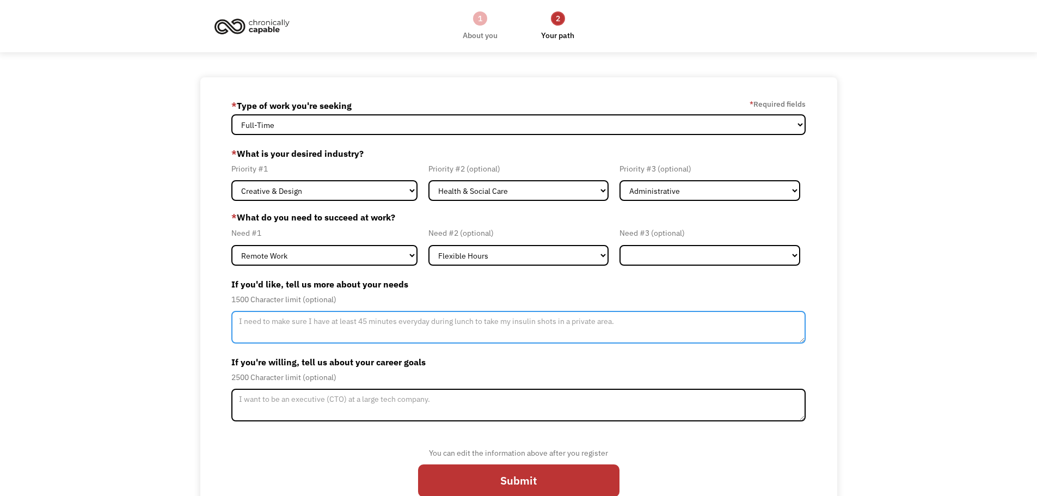
click at [253, 322] on textarea "Member-Update-Form-Step2" at bounding box center [518, 327] width 575 height 33
drag, startPoint x: 474, startPoint y: 321, endPoint x: 489, endPoint y: 323, distance: 15.4
click at [489, 323] on textarea "I am unable to stand for long periods of time when I have flare ups, really eve…" at bounding box center [518, 327] width 575 height 33
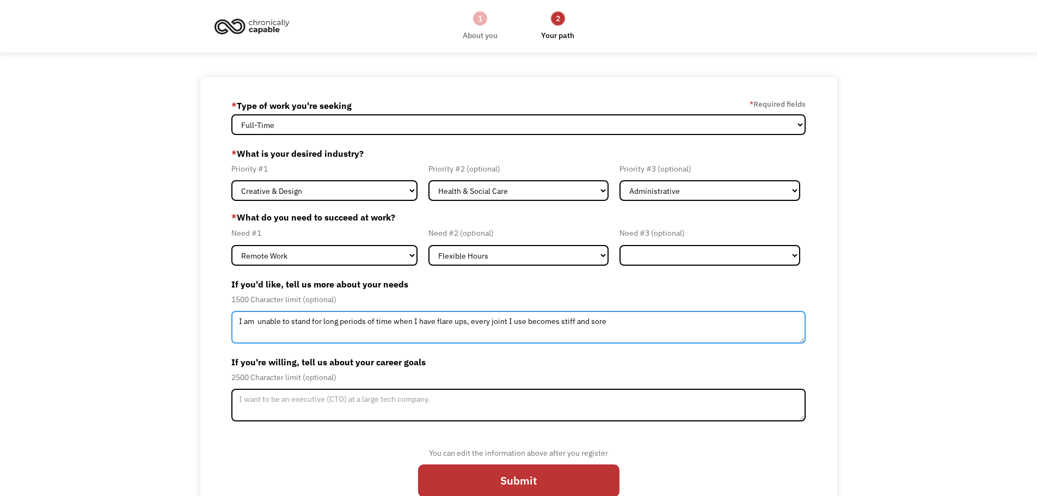
click at [604, 325] on textarea "I am unable to stand for long periods of time when I have flare ups, every join…" at bounding box center [518, 327] width 575 height 33
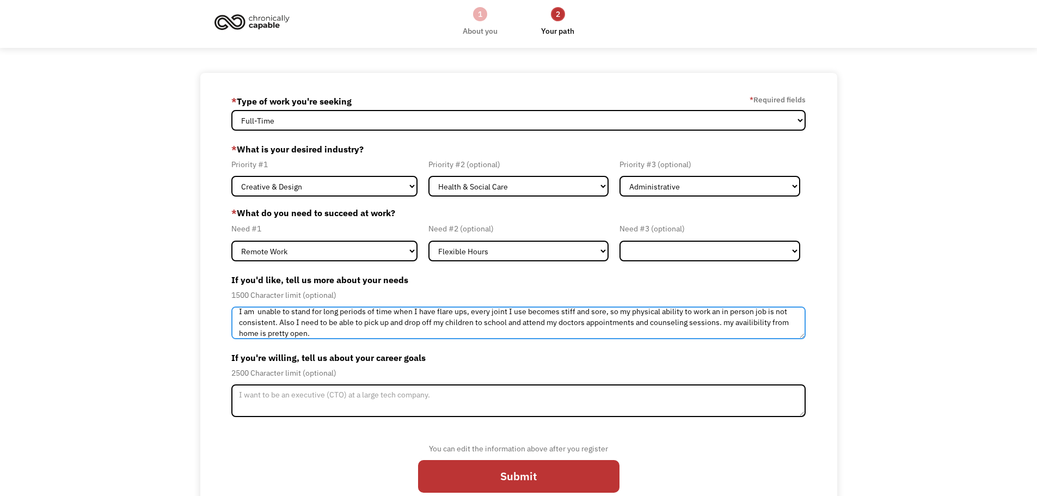
scroll to position [31, 0]
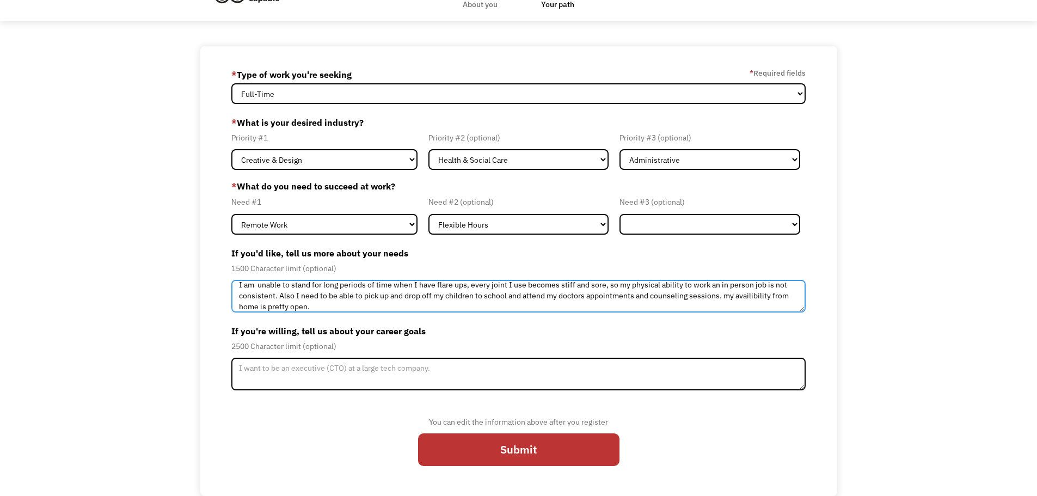
type textarea "I am unable to stand for long periods of time when I have flare ups, every join…"
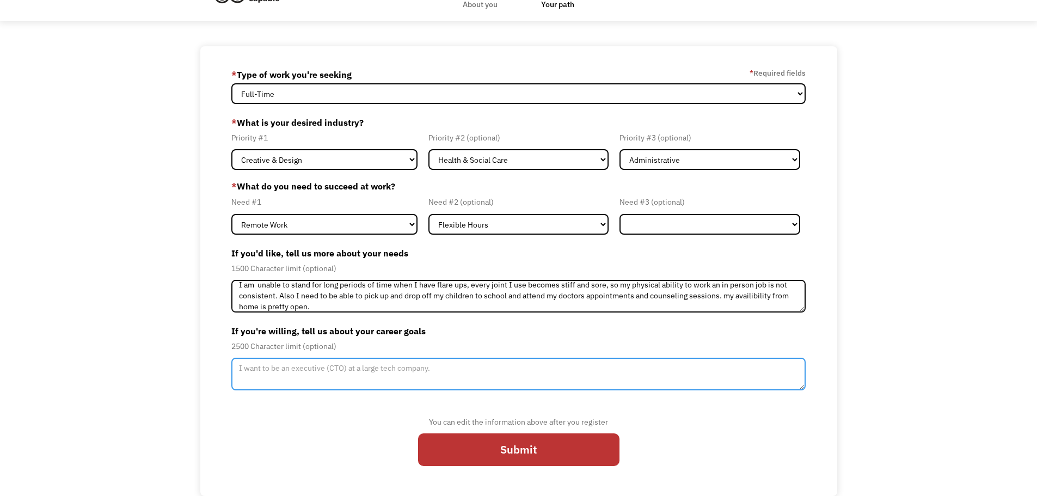
click at [244, 367] on textarea "Member-Update-Form-Step2" at bounding box center [518, 374] width 575 height 33
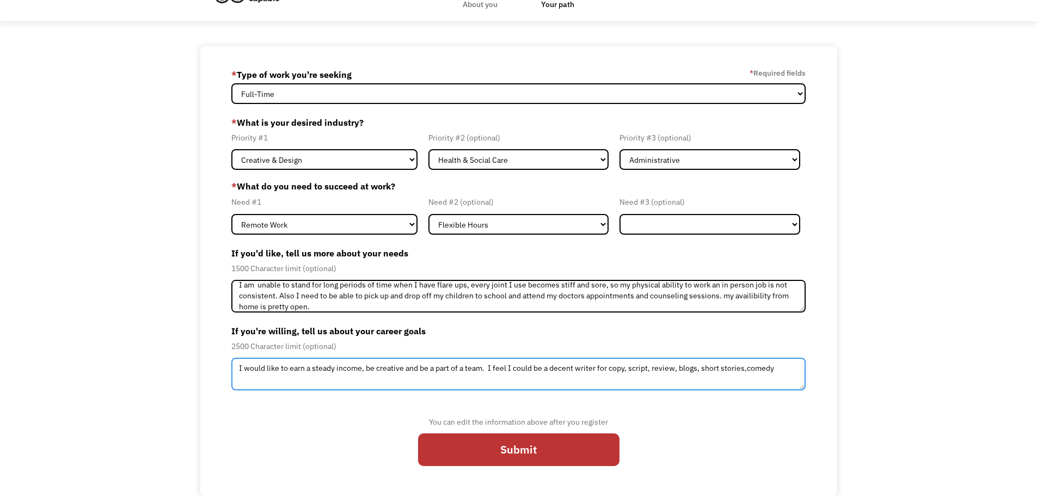
click at [744, 368] on textarea "I would like to earn a steady income, be creative and be a part of a team. I fe…" at bounding box center [518, 374] width 575 height 33
click at [745, 368] on textarea "I would like to earn a steady income, be creative and be a part of a team. I fe…" at bounding box center [518, 374] width 575 height 33
click at [776, 368] on textarea "I would like to earn a steady income, be creative and be a part of a team. I fe…" at bounding box center [518, 374] width 575 height 33
type textarea "I would like to earn a steady income, be creative and be a part of a team. I fe…"
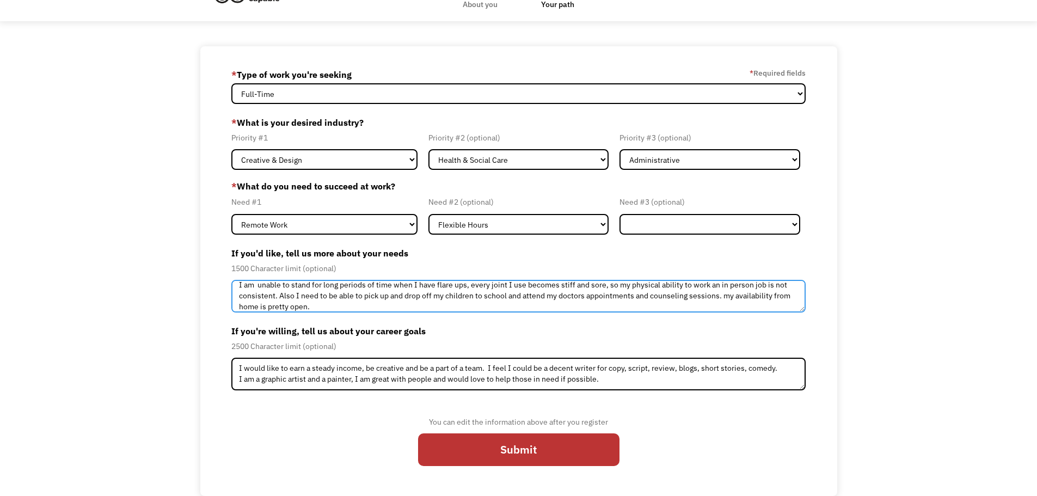
click at [726, 297] on textarea "I am unable to stand for long periods of time when I have flare ups, every join…" at bounding box center [518, 296] width 575 height 33
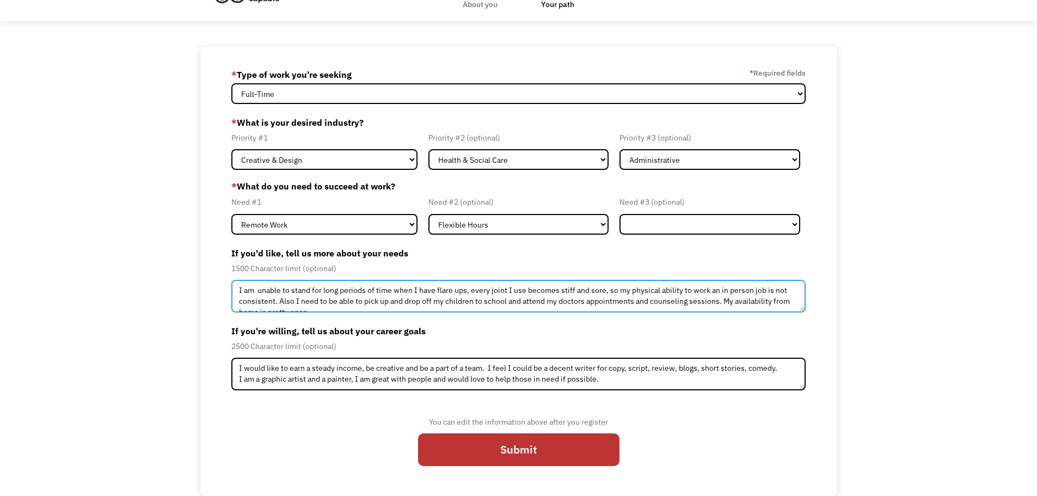
drag, startPoint x: 721, startPoint y: 296, endPoint x: 688, endPoint y: 278, distance: 37.5
click at [688, 278] on div "If you'd like, tell us more about your needs 1500 Character limit (optional) I …" at bounding box center [518, 278] width 575 height 68
type textarea "I am unable to stand for long periods of time when I have flare ups, every join…"
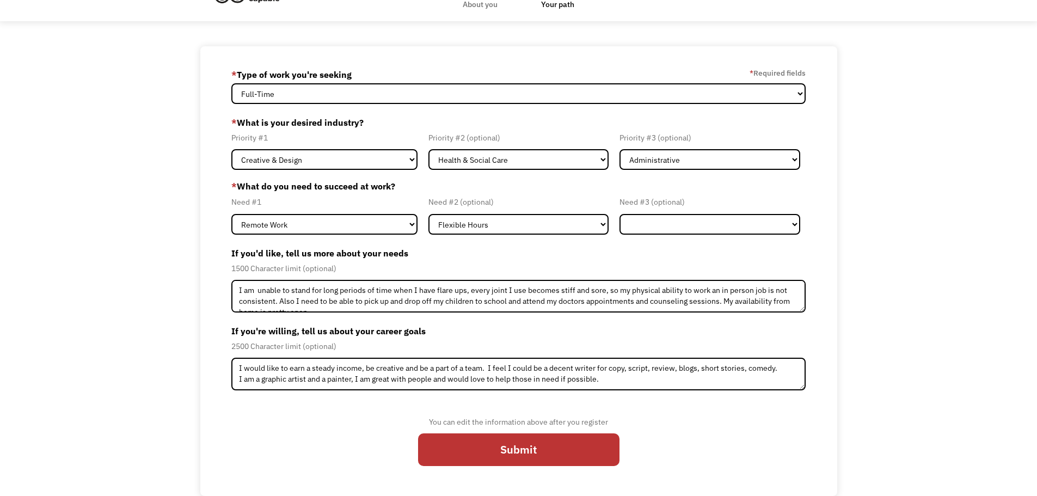
click at [656, 325] on label "If you're willing, tell us about your career goals" at bounding box center [518, 330] width 575 height 17
click at [516, 453] on input "Submit" at bounding box center [518, 449] width 201 height 33
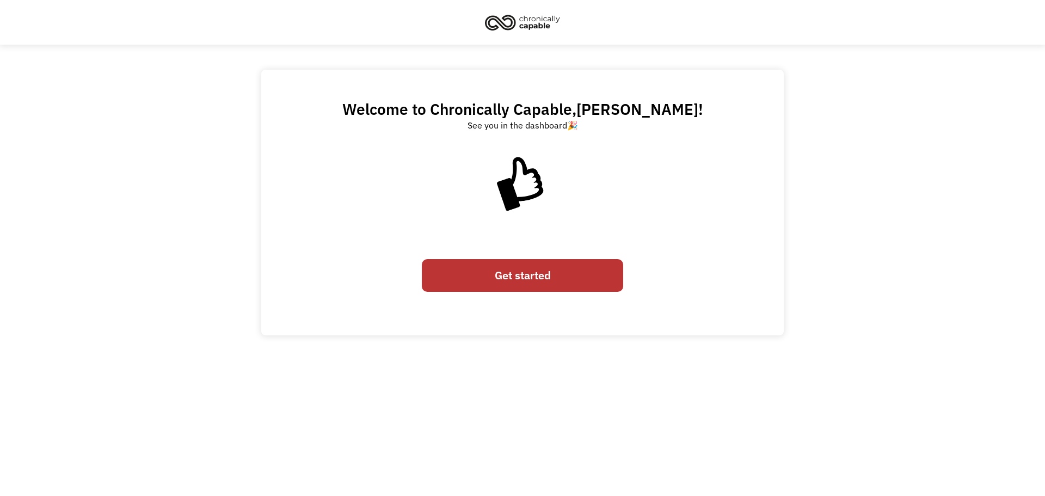
click at [523, 276] on link "Get started" at bounding box center [522, 275] width 201 height 33
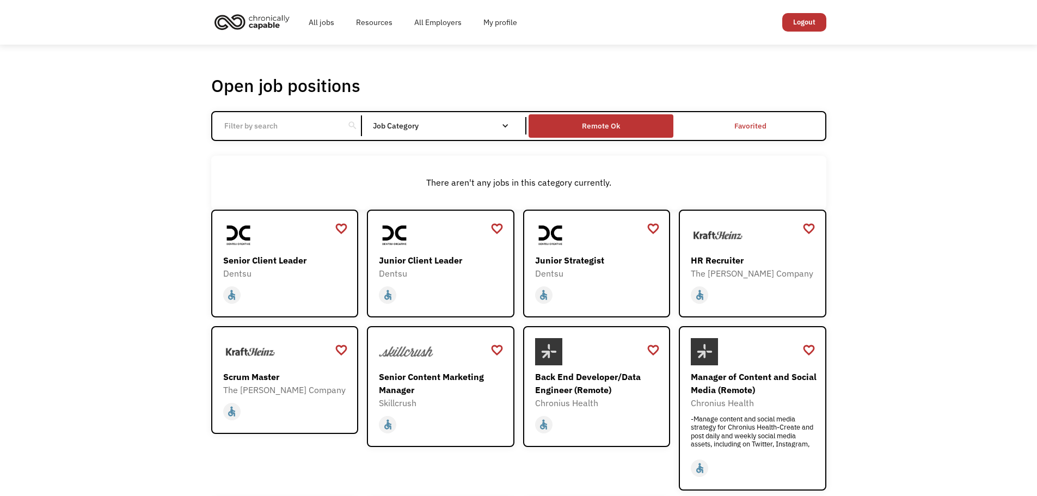
click at [607, 124] on div "Remote Ok" at bounding box center [601, 125] width 38 height 13
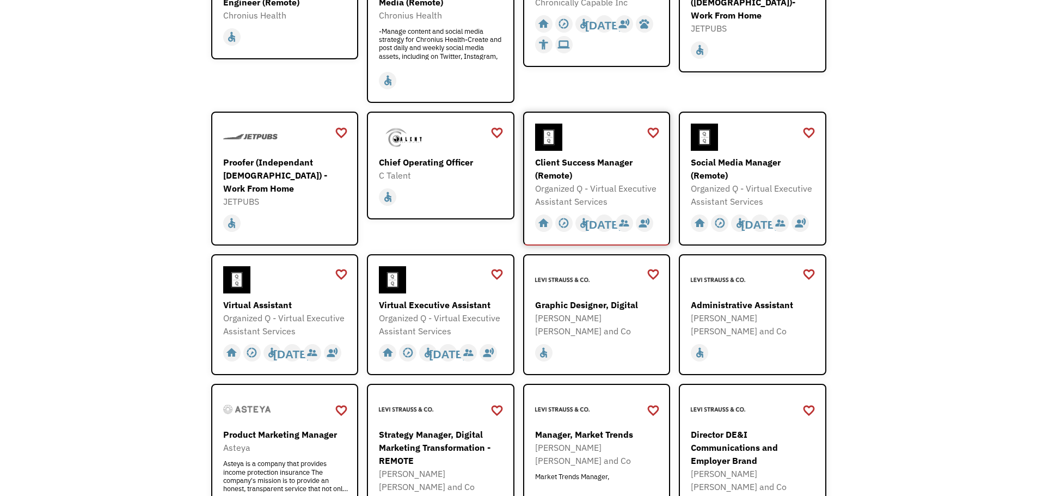
scroll to position [272, 0]
click at [569, 161] on div "Client Success Manager (Remote)" at bounding box center [598, 168] width 126 height 26
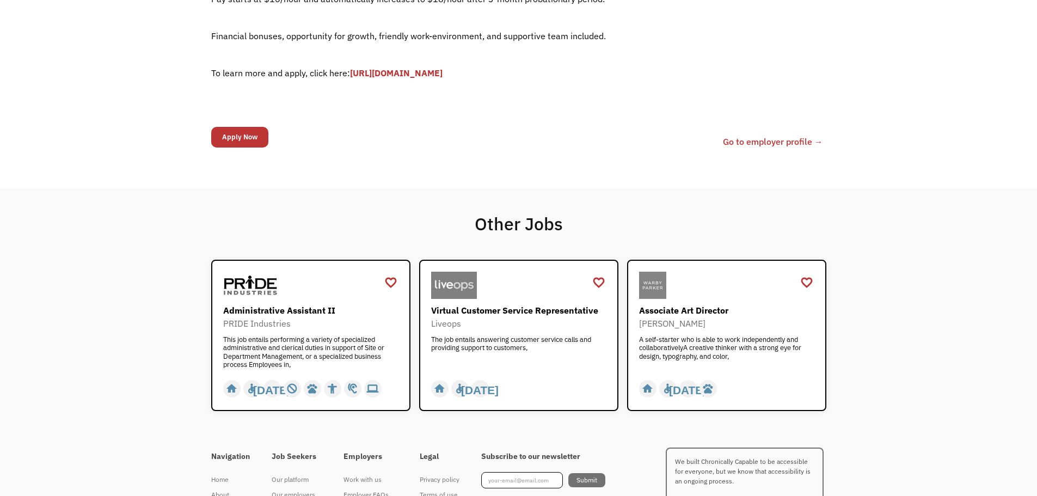
scroll to position [444, 0]
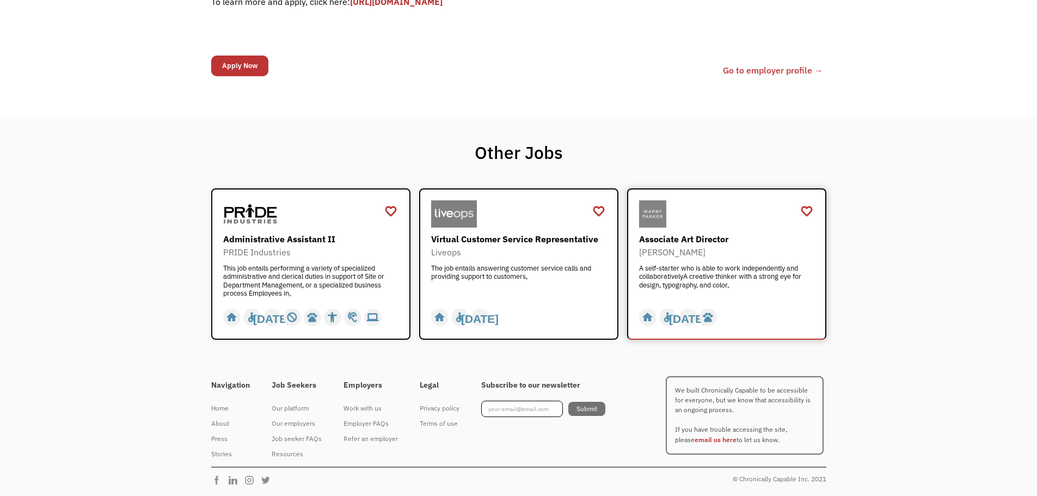
click at [736, 217] on div at bounding box center [728, 213] width 178 height 27
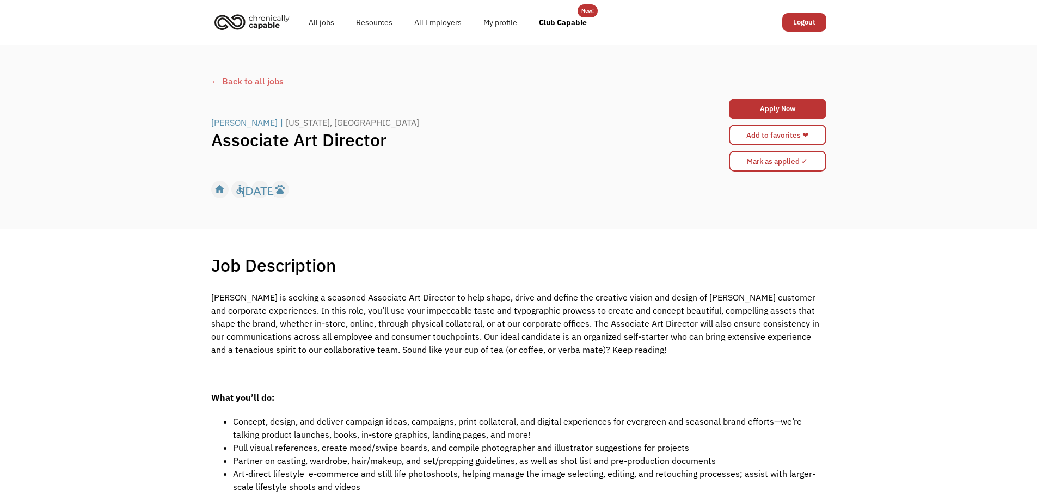
click at [269, 83] on div "← Back to all jobs" at bounding box center [518, 81] width 615 height 13
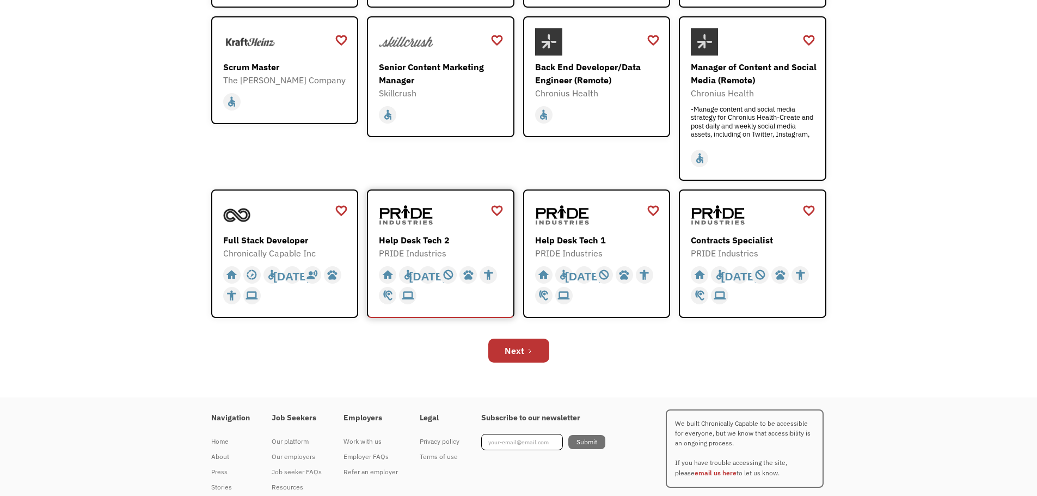
scroll to position [327, 0]
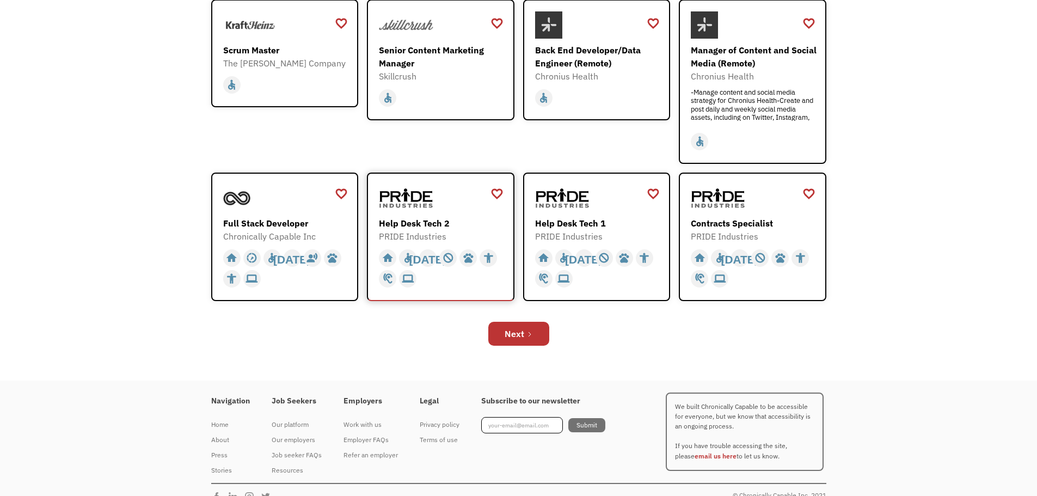
click at [487, 228] on div "Help Desk Tech 2" at bounding box center [442, 223] width 126 height 13
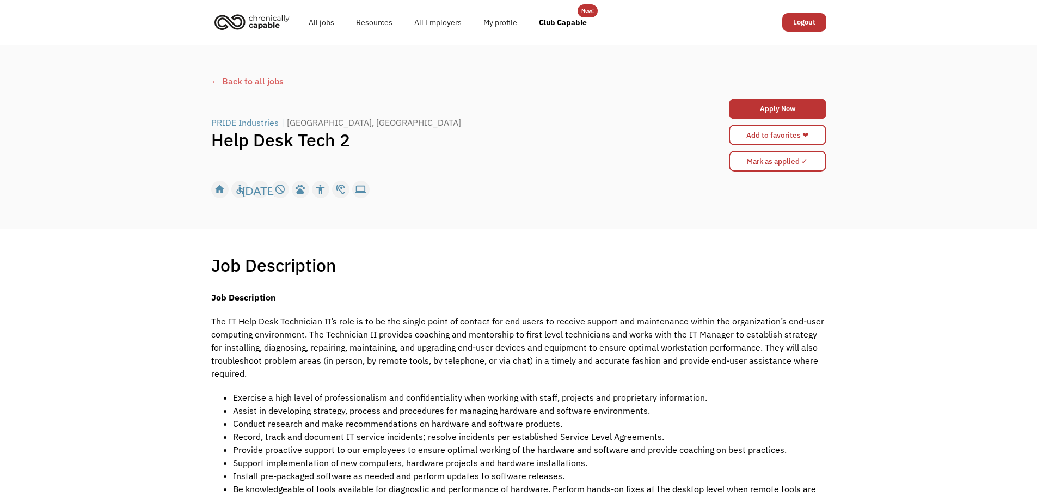
click at [266, 79] on div "← Back to all jobs" at bounding box center [518, 81] width 615 height 13
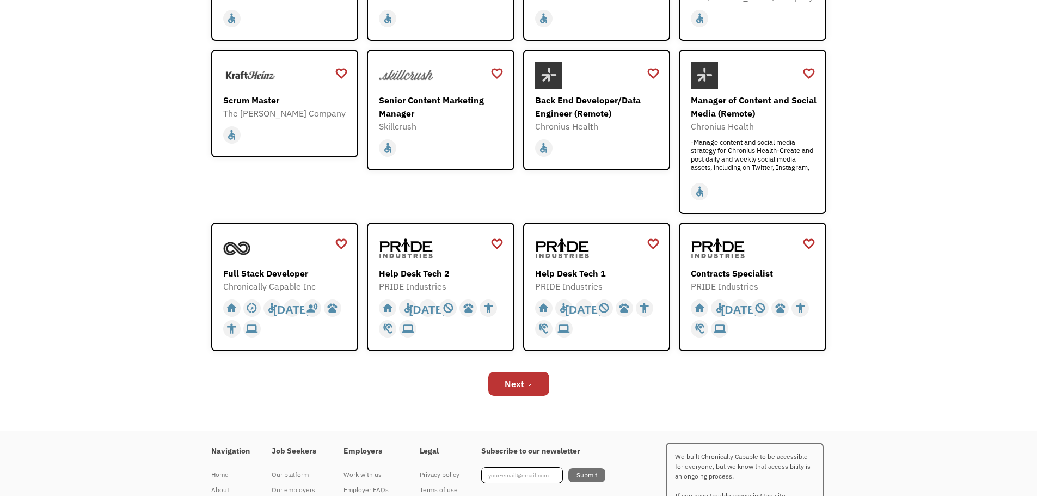
scroll to position [327, 0]
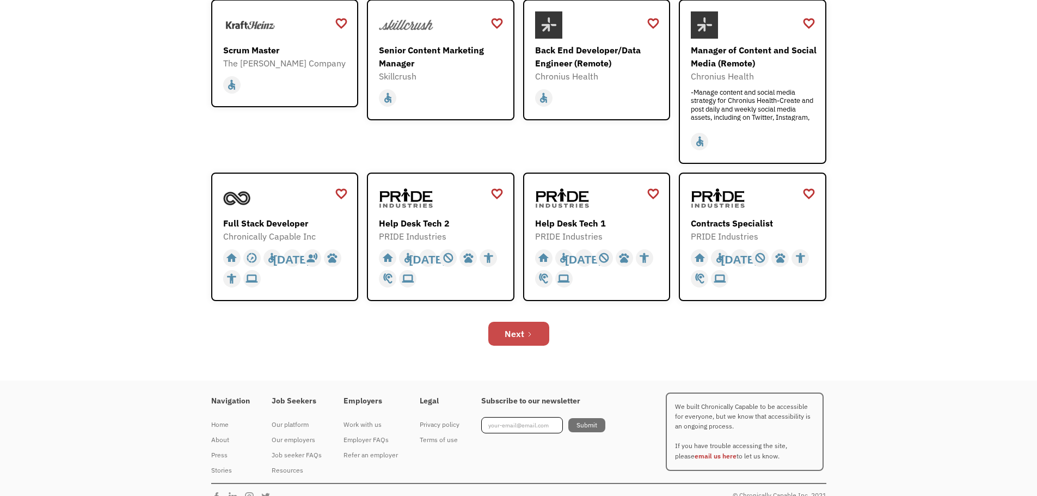
click at [526, 333] on icon "Next Page" at bounding box center [529, 334] width 7 height 7
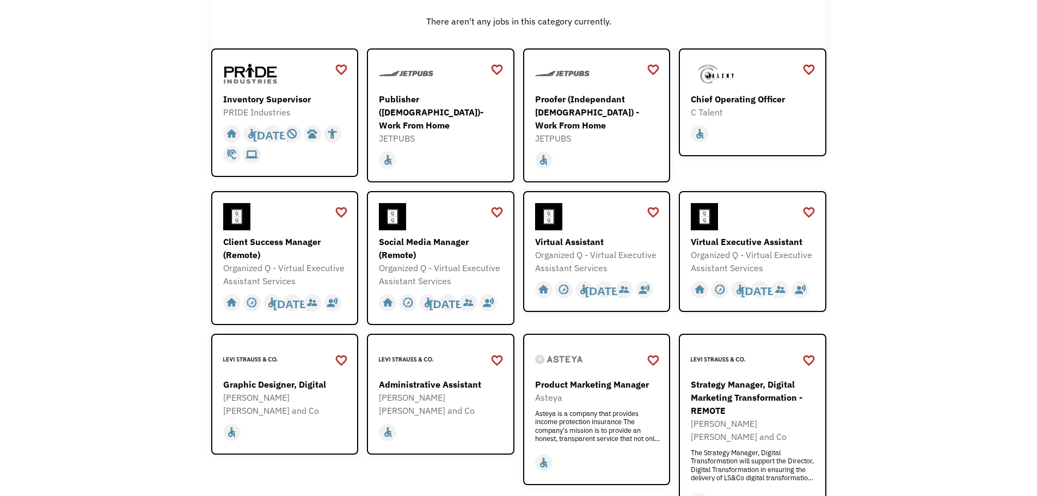
scroll to position [163, 0]
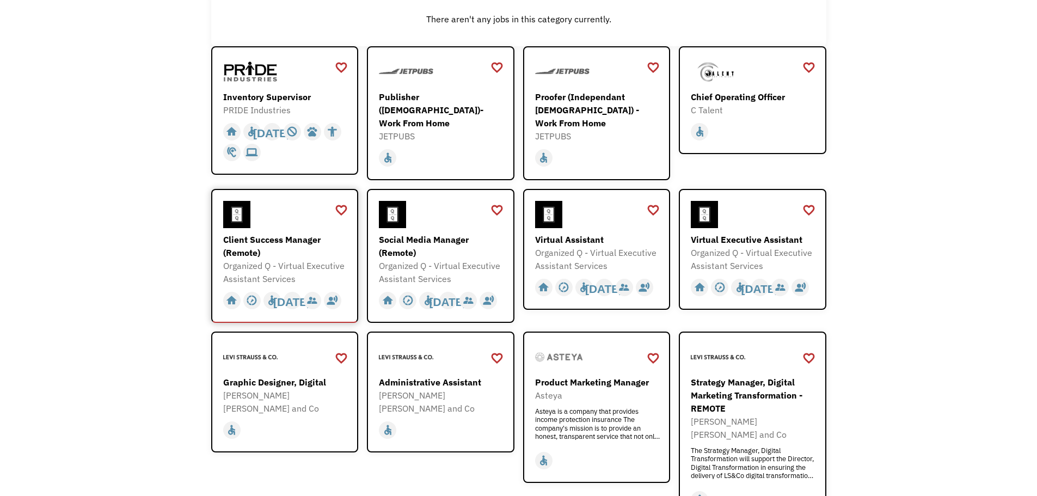
click at [235, 242] on div "Client Success Manager (Remote)" at bounding box center [286, 246] width 126 height 26
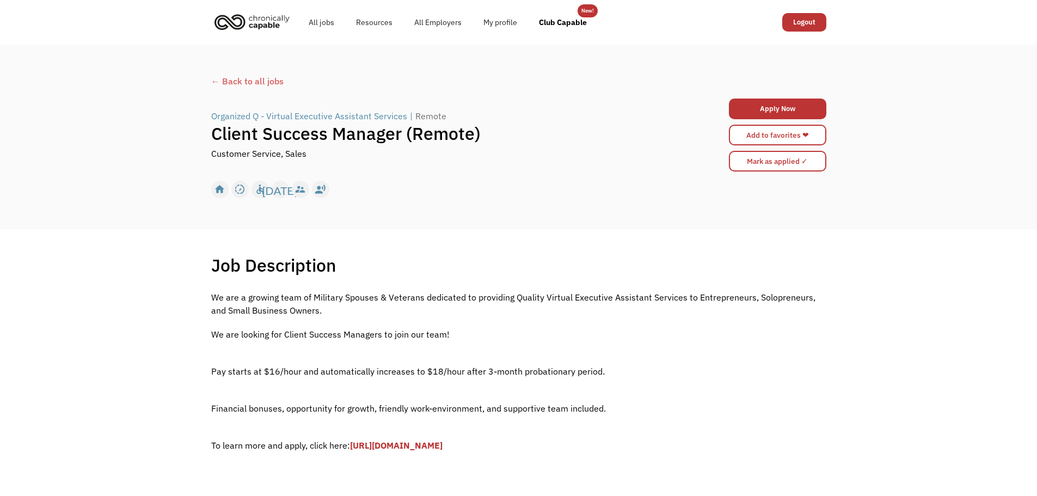
click at [279, 82] on div "← Back to all jobs" at bounding box center [518, 81] width 615 height 13
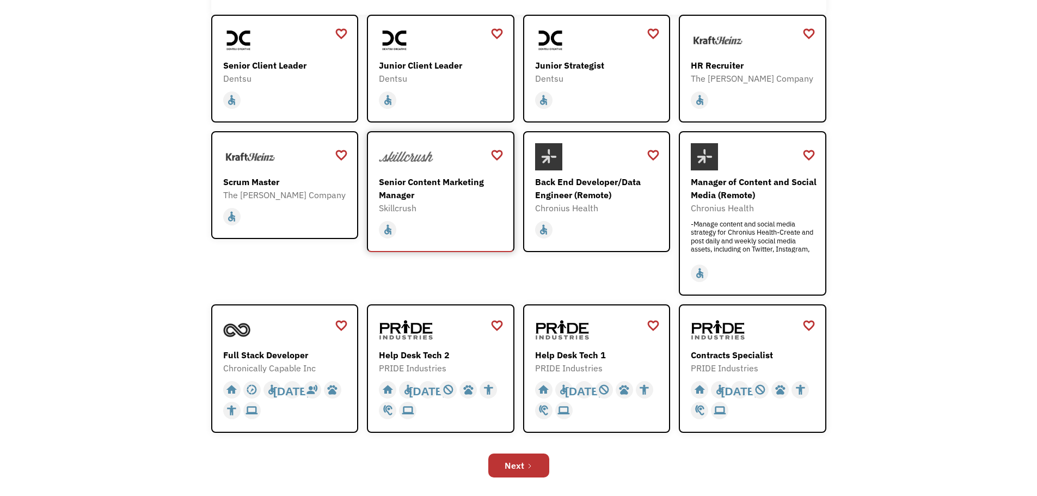
scroll to position [218, 0]
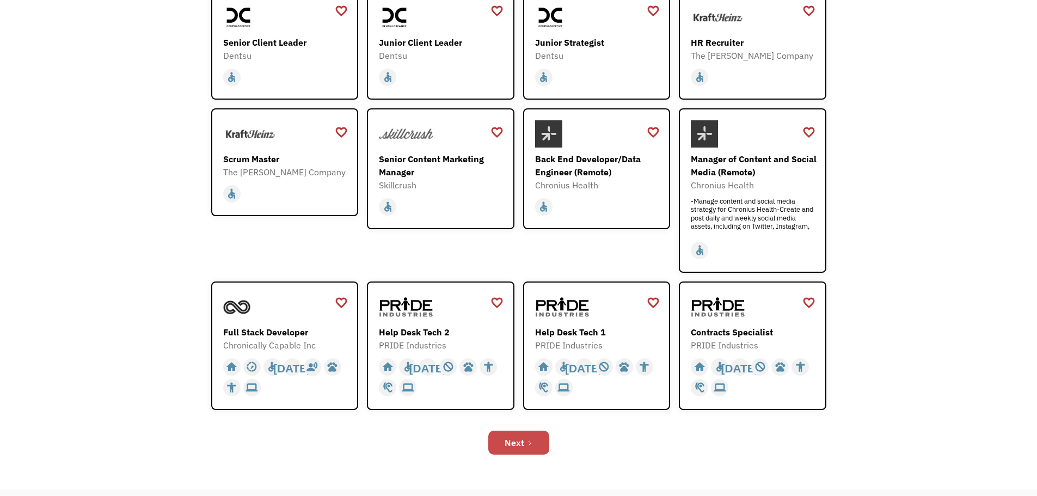
click at [534, 438] on link "Next" at bounding box center [518, 443] width 61 height 24
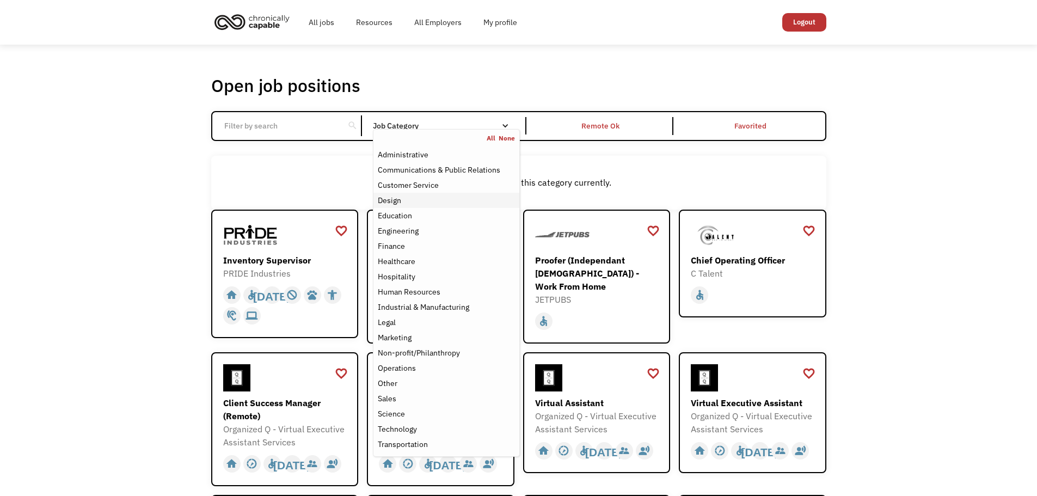
click at [403, 200] on div "Design" at bounding box center [446, 200] width 137 height 13
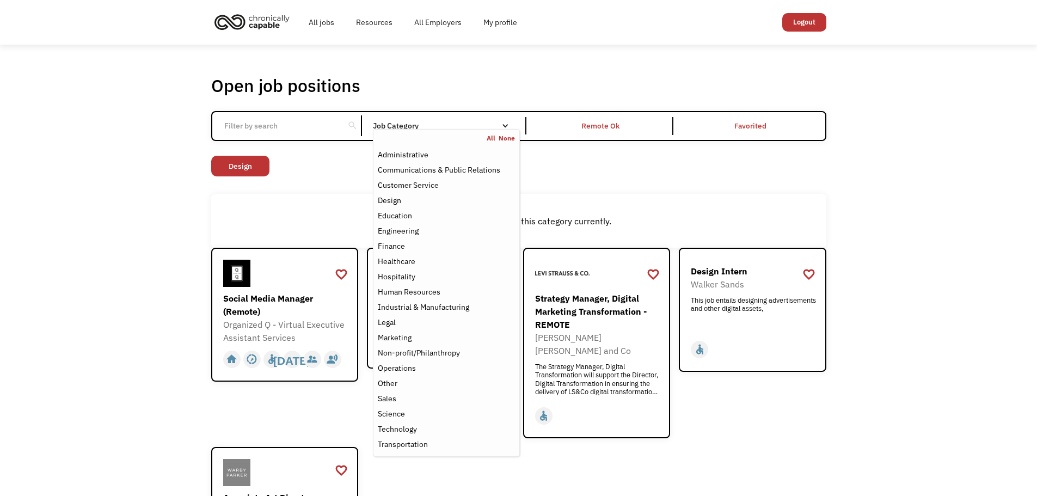
click at [282, 206] on div "There aren't any jobs in this category currently." at bounding box center [518, 221] width 615 height 54
click at [489, 168] on div "Communications & Public Relations" at bounding box center [439, 169] width 122 height 13
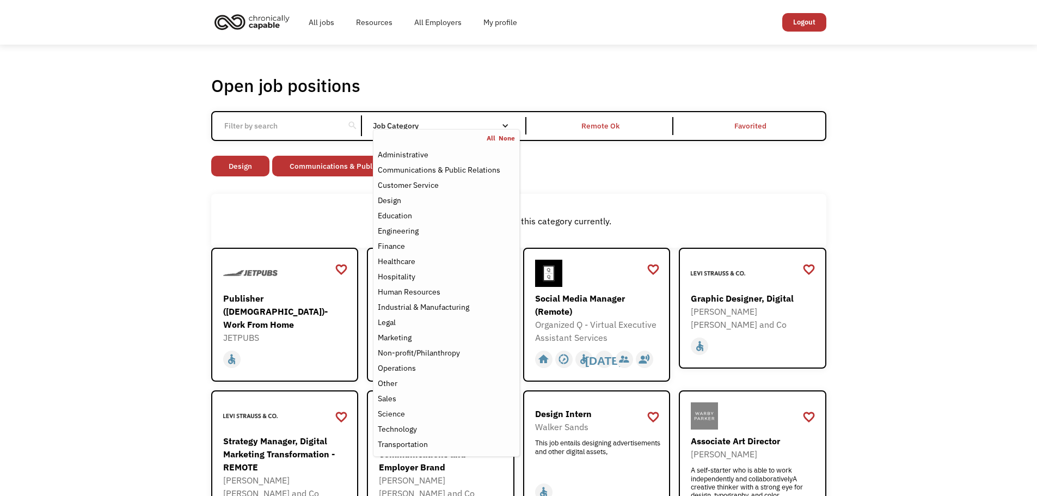
click at [212, 208] on div "There aren't any jobs in this category currently." at bounding box center [518, 221] width 615 height 54
click at [409, 350] on div "Non-profit/Philanthropy" at bounding box center [419, 352] width 82 height 13
click at [960, 234] on div "Open job positions You have X liked items Search search Filter by category Admi…" at bounding box center [518, 414] width 1037 height 739
click at [492, 136] on link "All" at bounding box center [493, 138] width 12 height 9
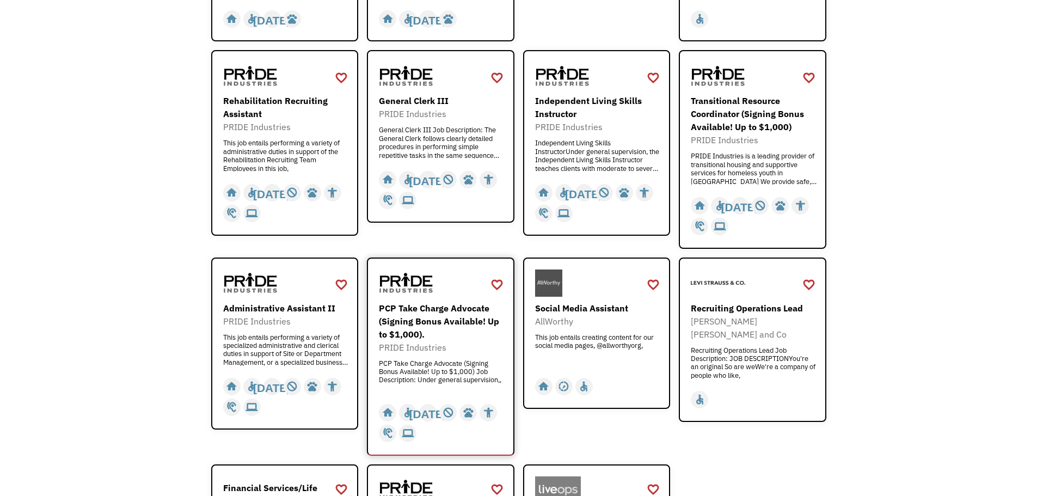
scroll to position [1361, 0]
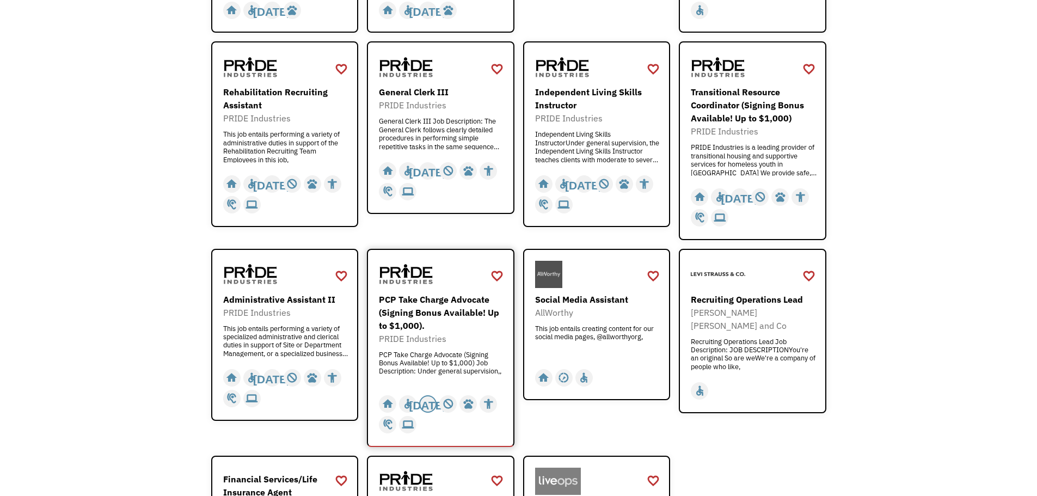
click at [422, 396] on div "[DATE]" at bounding box center [428, 404] width 38 height 16
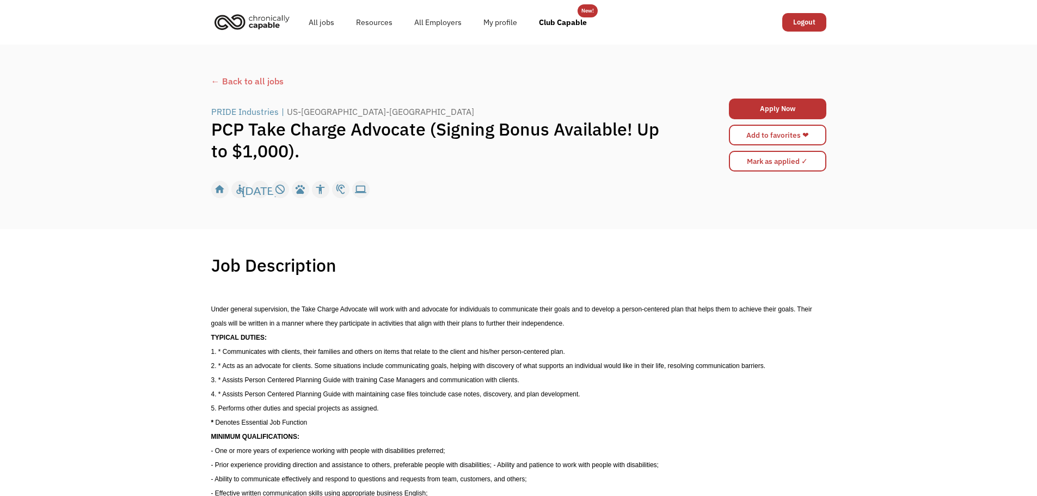
click at [266, 82] on div "← Back to all jobs" at bounding box center [518, 81] width 615 height 13
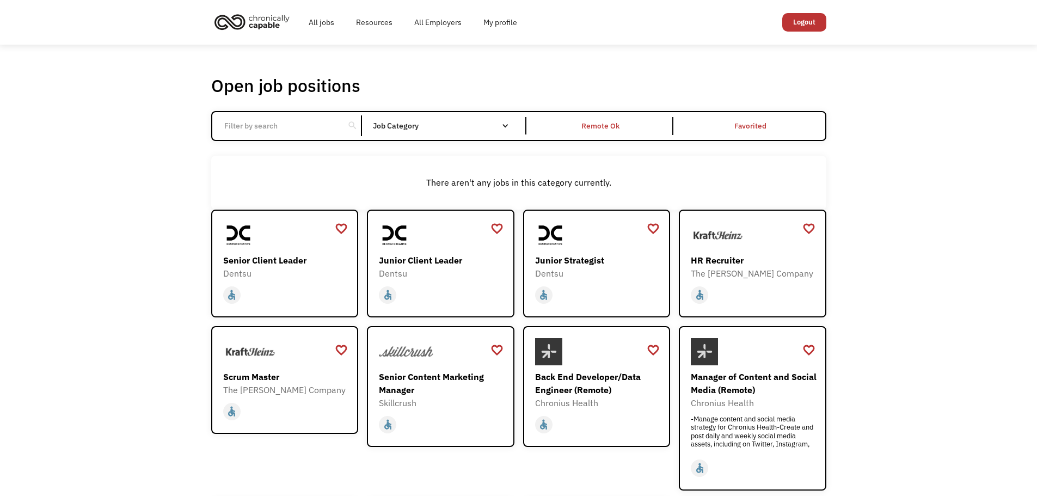
click at [318, 126] on input "Email Form" at bounding box center [278, 125] width 121 height 21
click at [606, 123] on div "Remote Ok" at bounding box center [601, 125] width 38 height 13
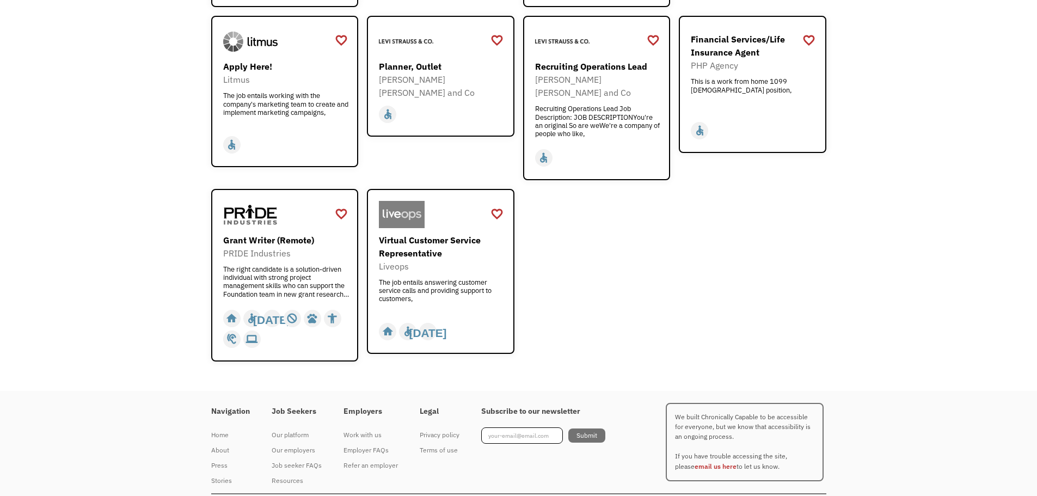
scroll to position [1358, 0]
click at [258, 200] on img at bounding box center [250, 213] width 54 height 27
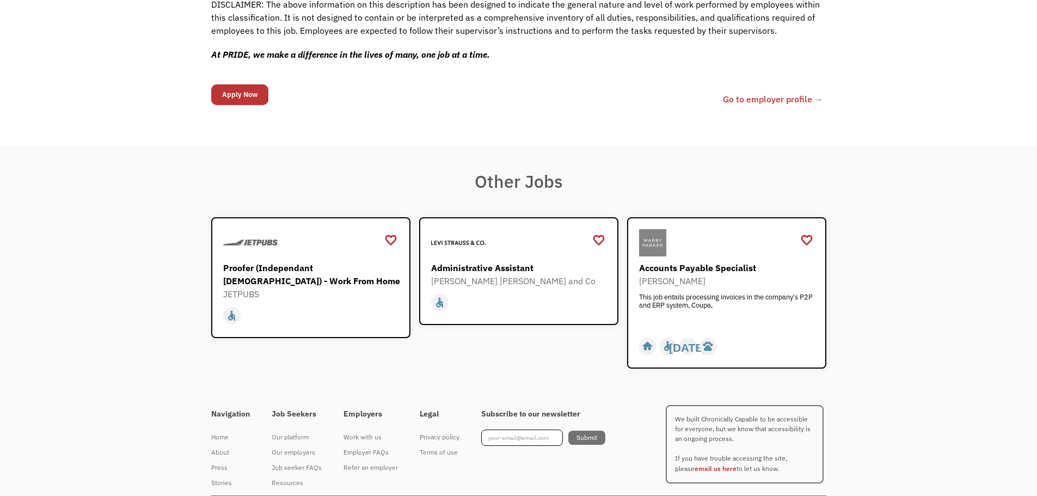
scroll to position [1149, 0]
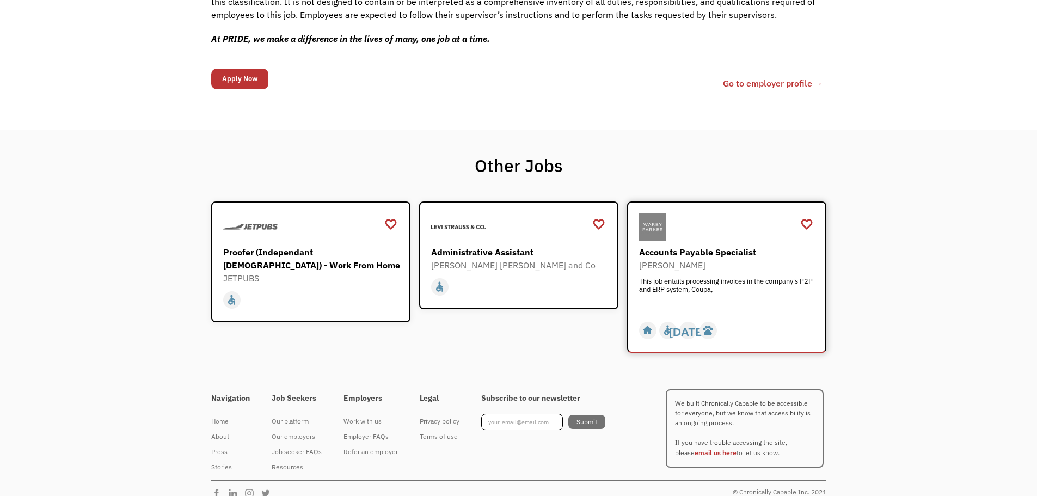
click at [715, 222] on div at bounding box center [728, 226] width 178 height 27
